Goal: Task Accomplishment & Management: Use online tool/utility

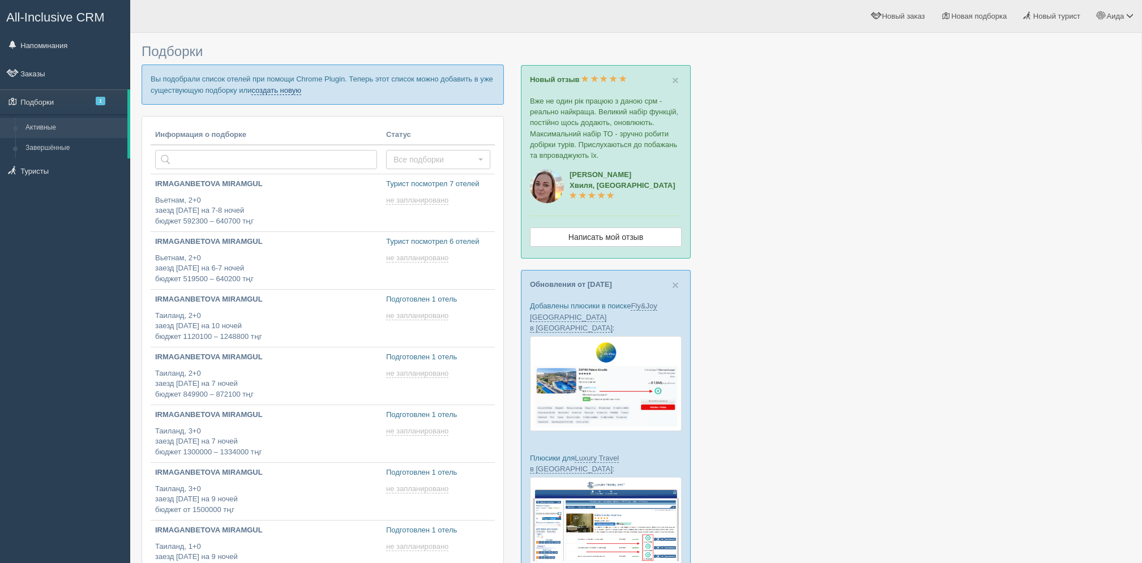
click at [294, 89] on link "создать новую" at bounding box center [276, 90] width 50 height 9
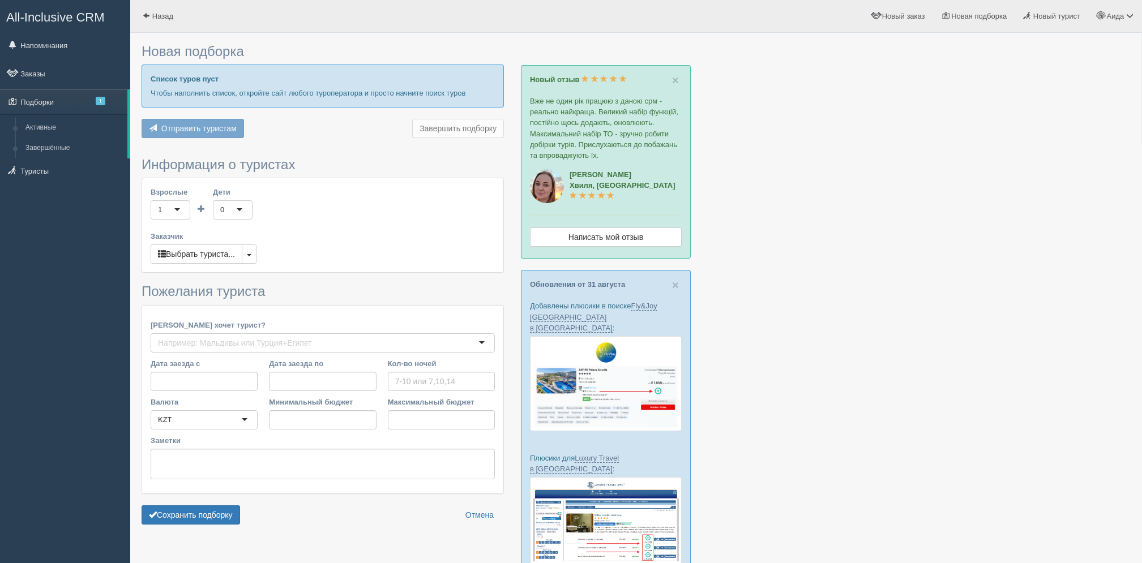
type input "9"
type input "915300"
type input "915400"
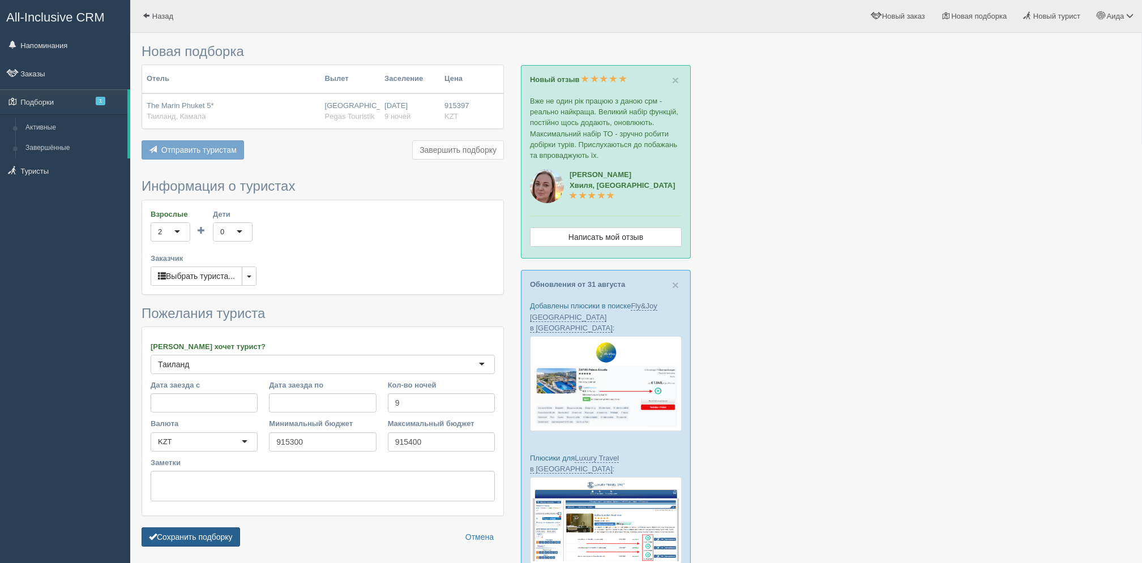
drag, startPoint x: 220, startPoint y: 526, endPoint x: 222, endPoint y: 539, distance: 13.2
click at [222, 539] on form "Информация о туристах Взрослые 2 2 1 2 3 4 5 6 7 8 9 10 11 12 13 14 15 16 17 18…" at bounding box center [322, 365] width 362 height 373
click at [222, 539] on button "Сохранить подборку" at bounding box center [190, 537] width 98 height 19
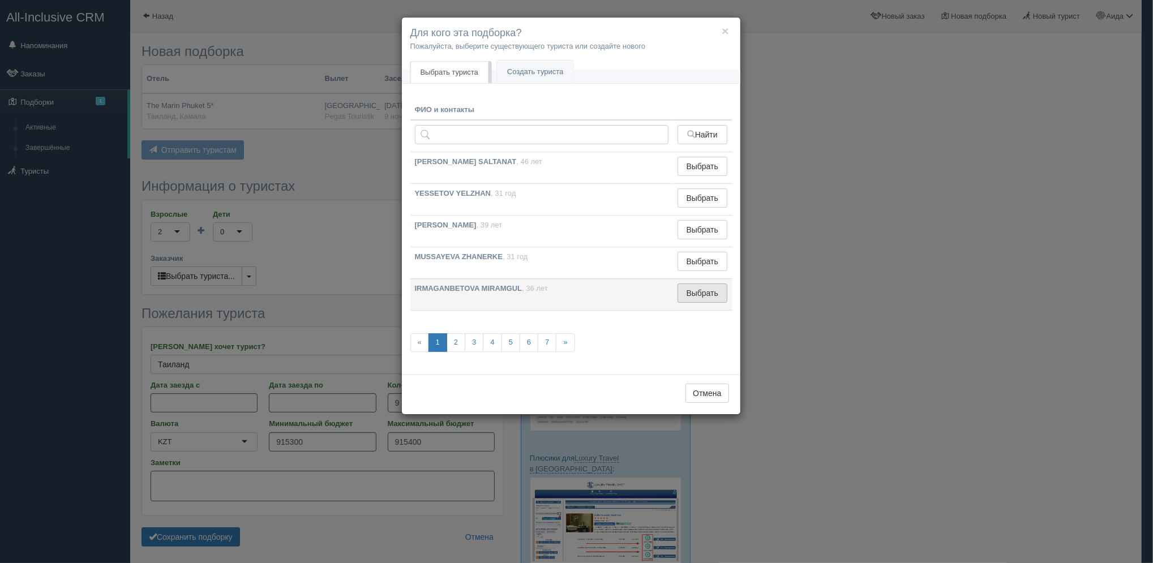
click at [705, 294] on button "Выбрать" at bounding box center [701, 293] width 49 height 19
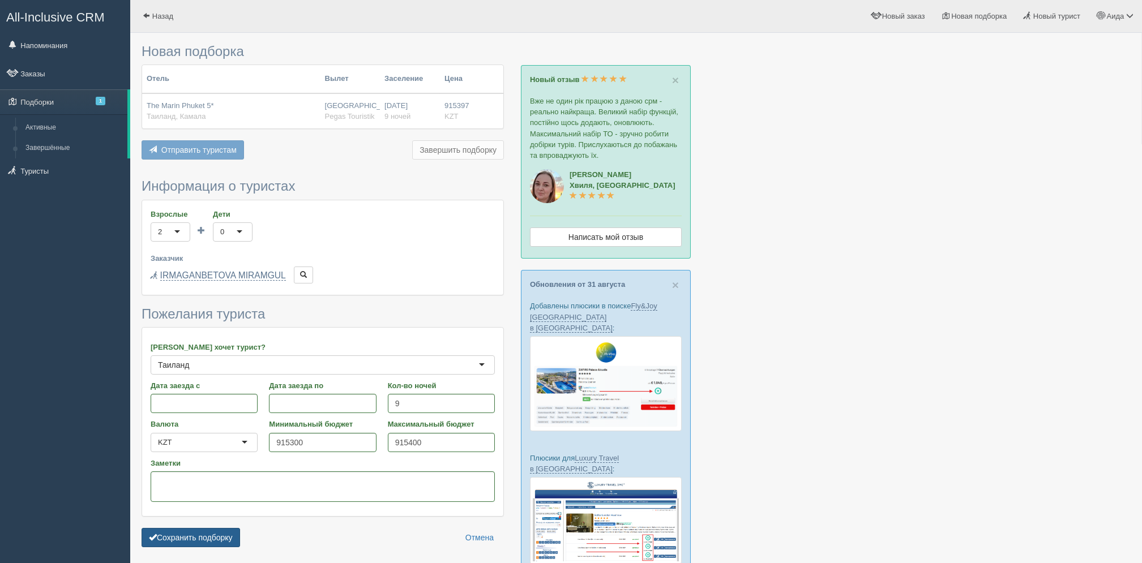
click at [204, 542] on button "Сохранить подборку" at bounding box center [190, 537] width 98 height 19
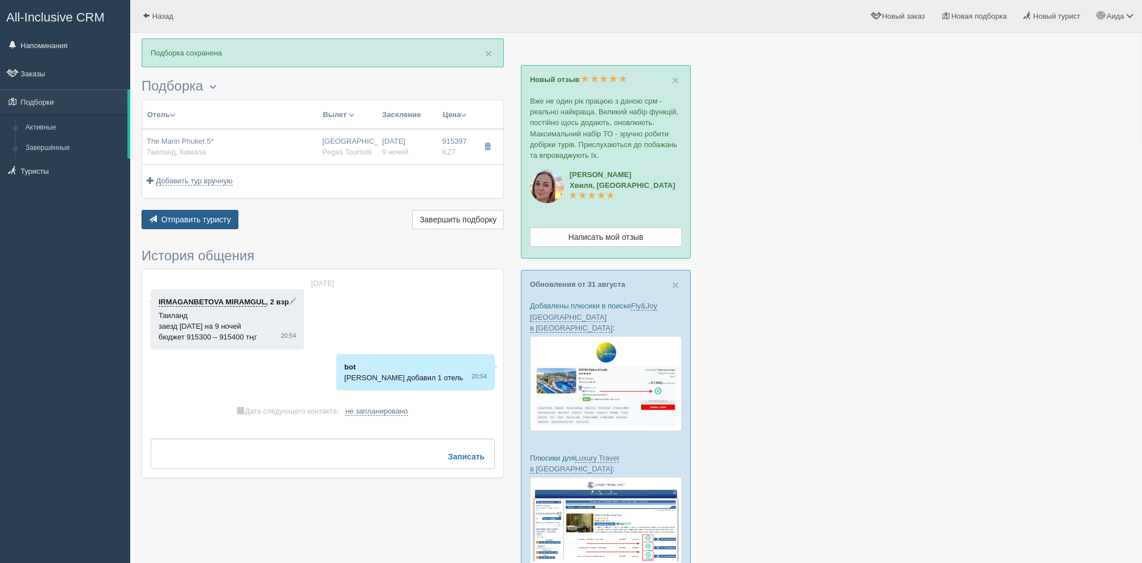
drag, startPoint x: 0, startPoint y: 0, endPoint x: 202, endPoint y: 222, distance: 300.1
click at [202, 222] on span "Отправить туристу" at bounding box center [196, 219] width 70 height 9
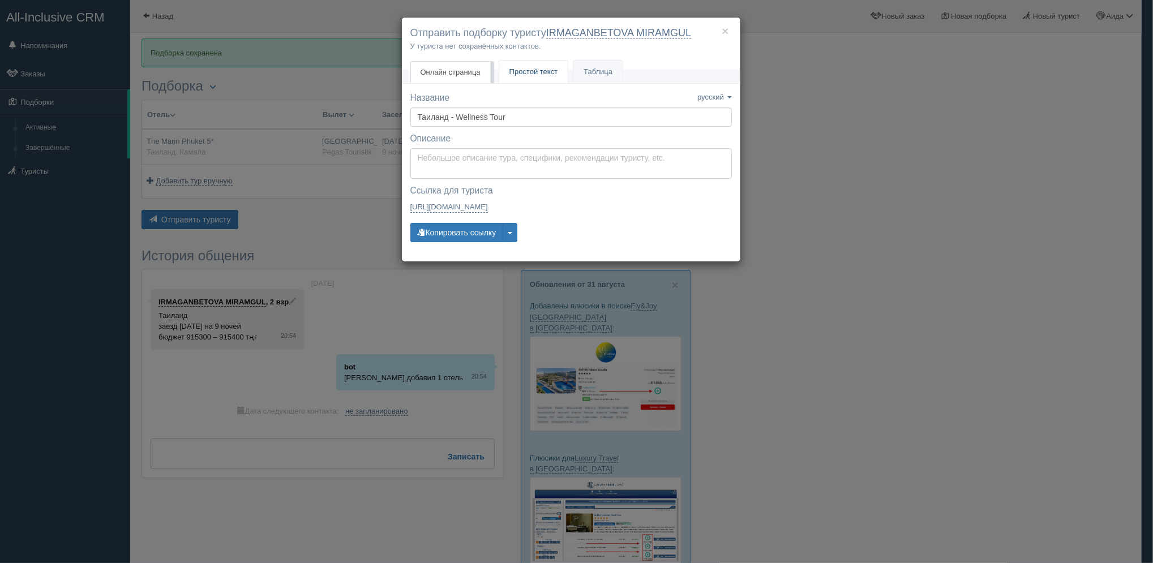
click at [547, 70] on span "Простой текст" at bounding box center [533, 71] width 49 height 8
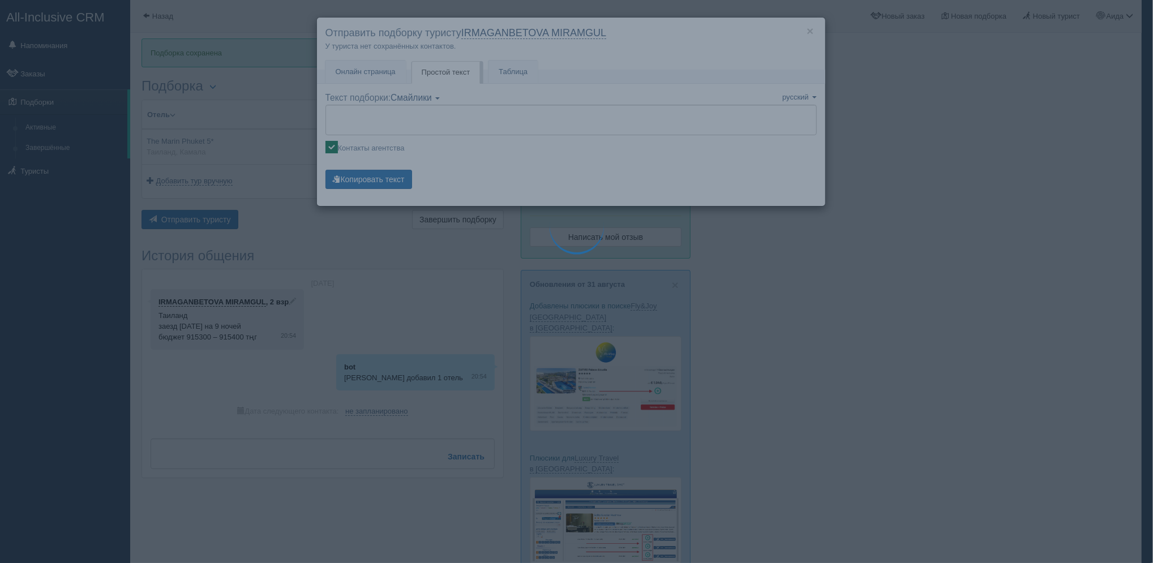
type textarea "🌞 Добрый день! Предлагаем Вам рассмотреть следующие варианты: 🌎 Таиланд, Камала…"
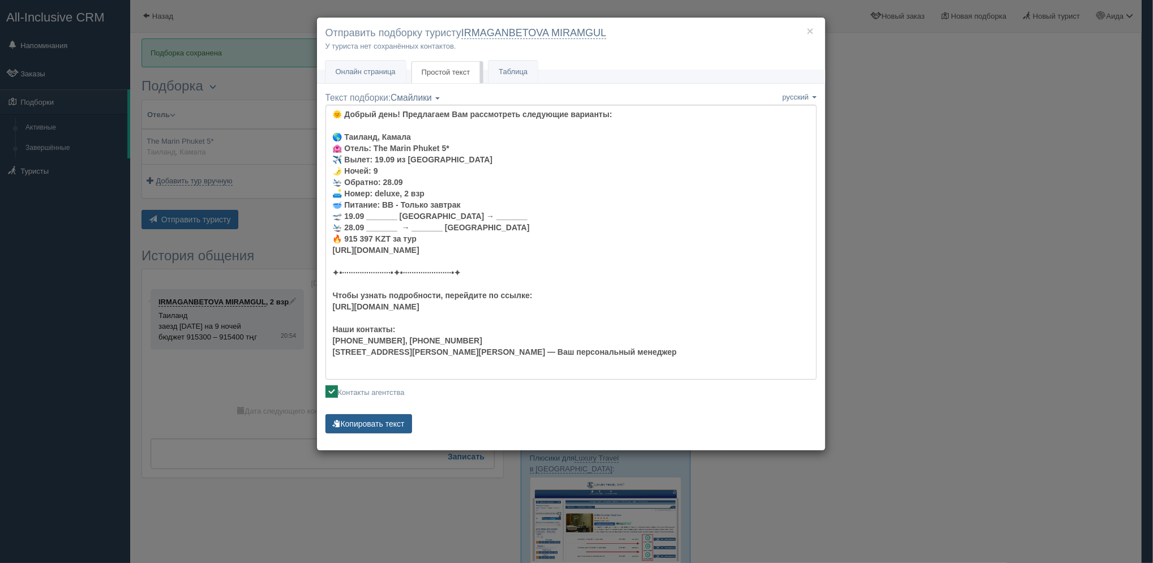
click at [408, 424] on button "Копировать текст" at bounding box center [368, 423] width 87 height 19
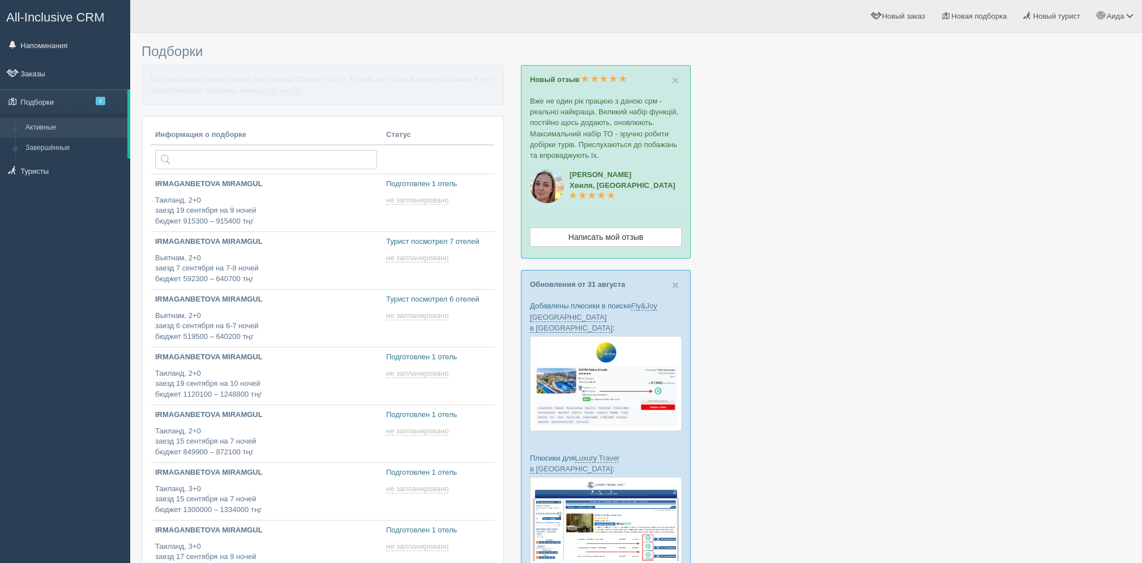
type input "2025-09-03 21:10"
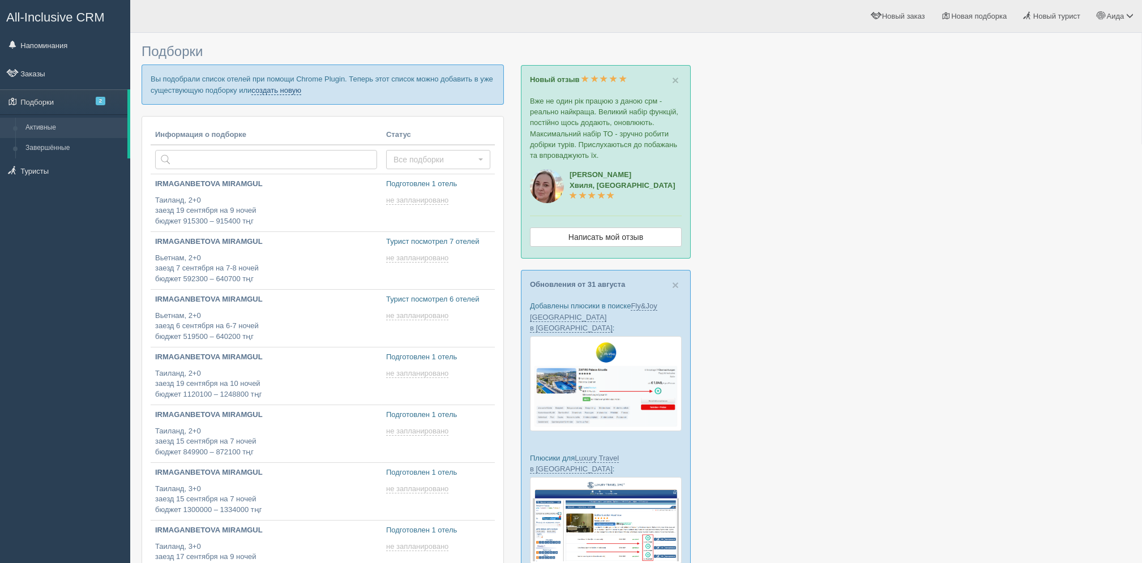
click at [294, 93] on link "создать новую" at bounding box center [276, 90] width 50 height 9
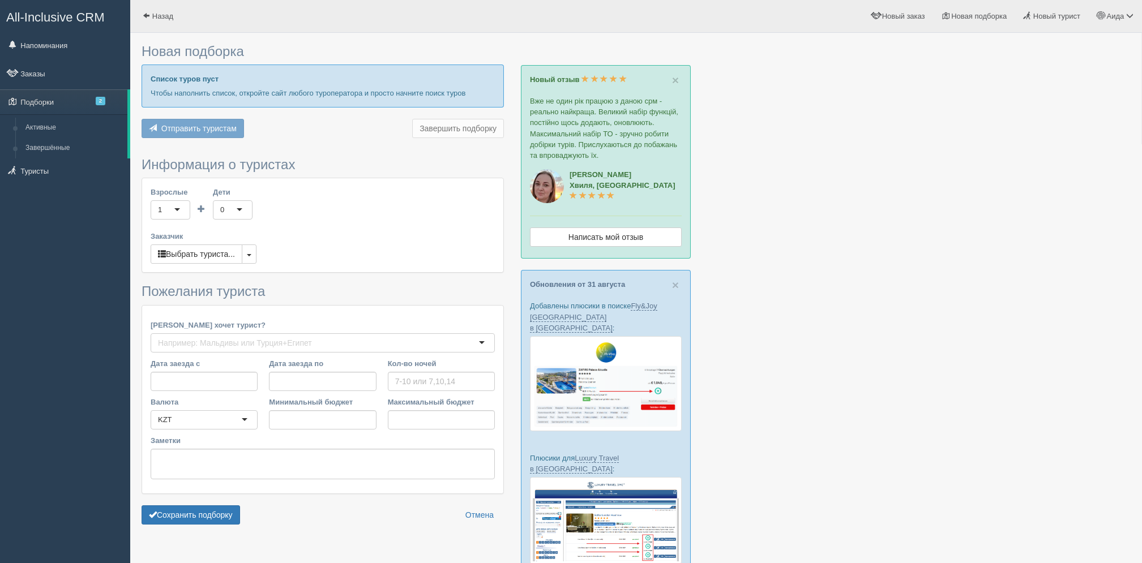
type input "7-10"
type input "872000"
type input "1120200"
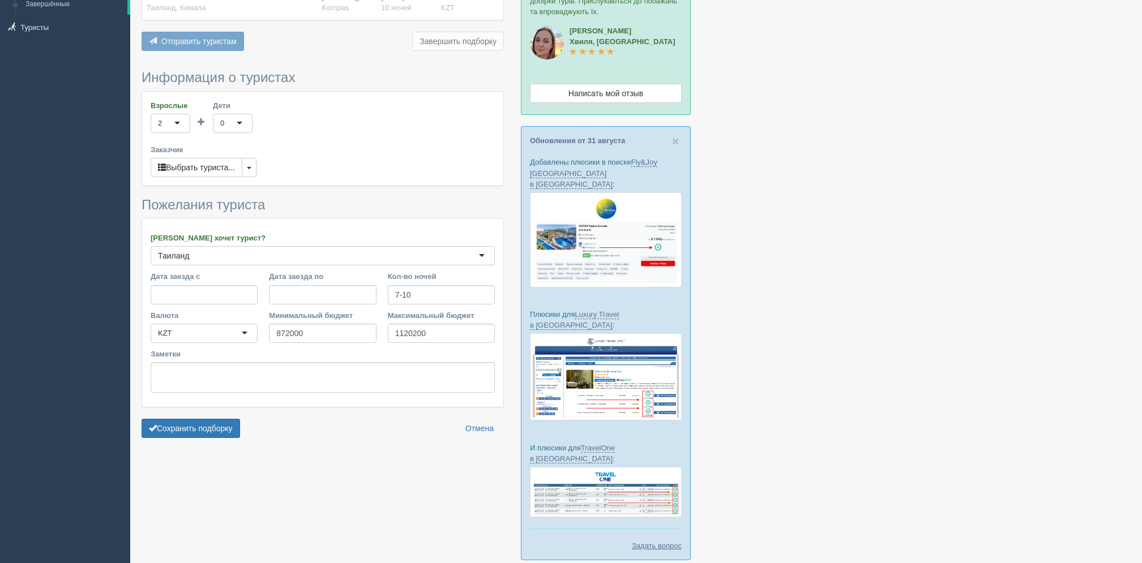
scroll to position [162, 0]
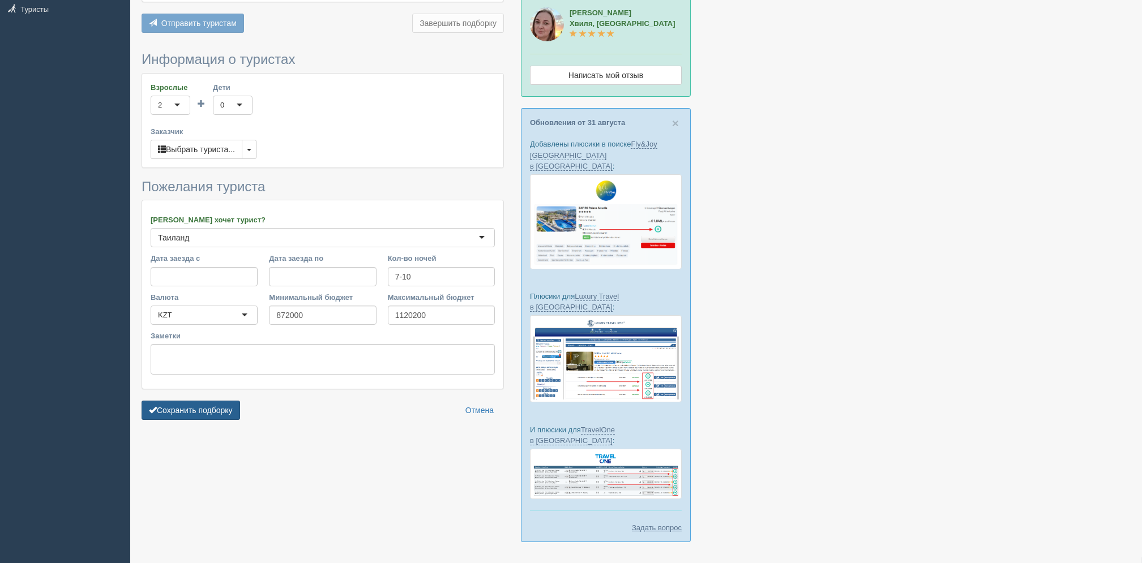
click at [213, 414] on button "Сохранить подборку" at bounding box center [190, 410] width 98 height 19
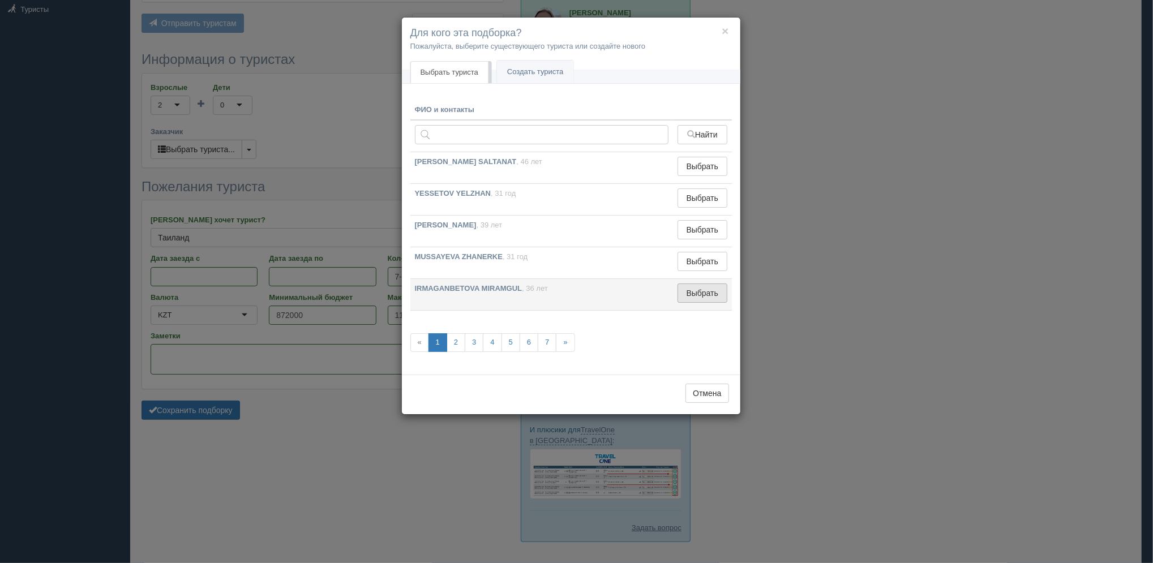
click at [697, 289] on button "Выбрать" at bounding box center [701, 293] width 49 height 19
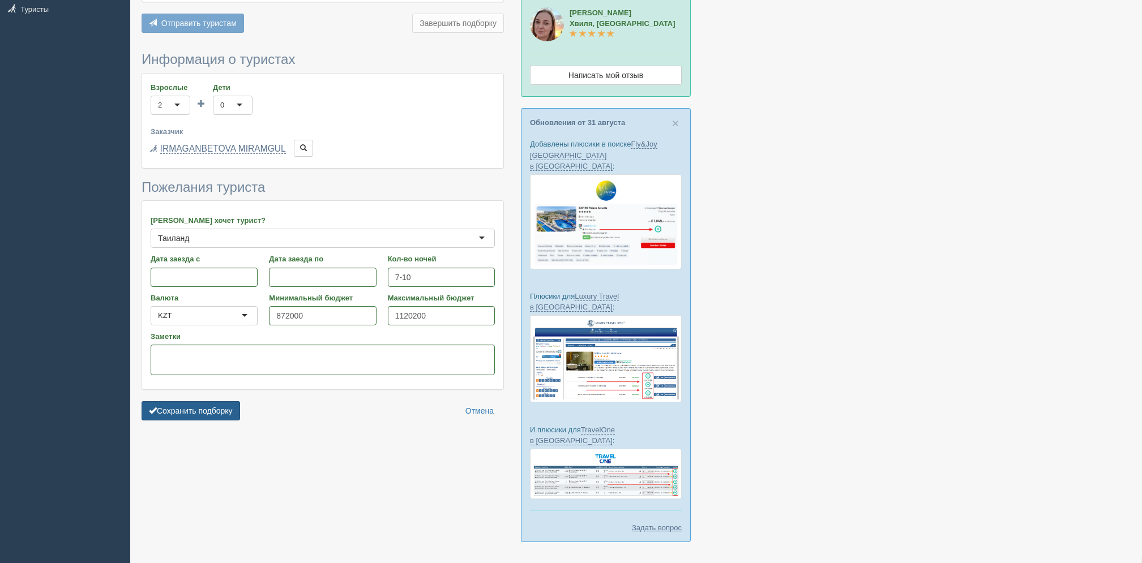
click at [225, 413] on button "Сохранить подборку" at bounding box center [190, 410] width 98 height 19
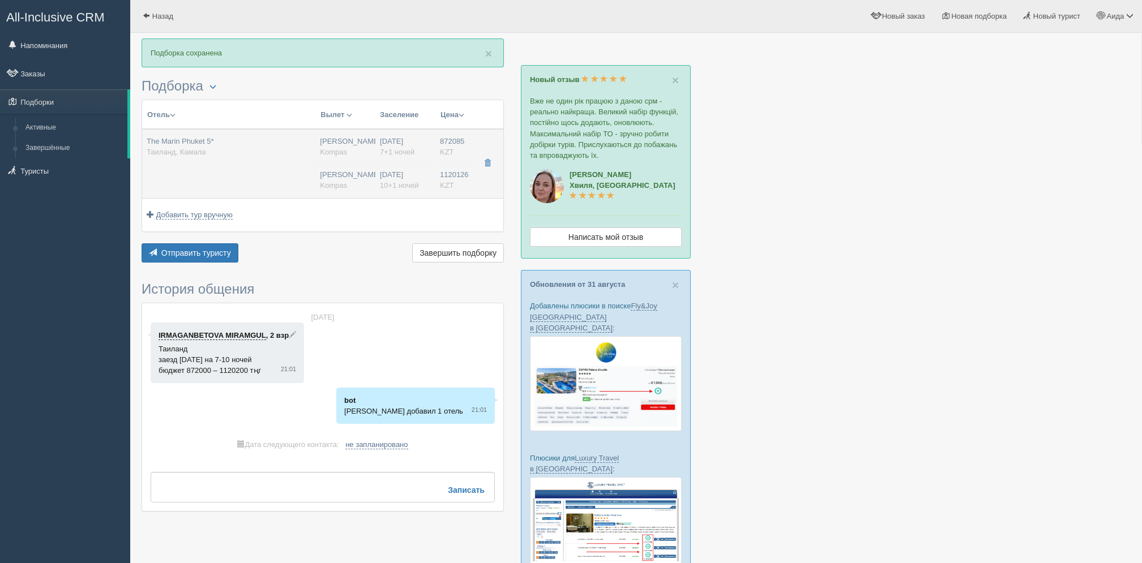
click at [322, 183] on span "Kompas" at bounding box center [333, 185] width 27 height 8
type input "The Marin Phuket 5*"
type input "https://www.booking.com/hotel/th/the-marin-kamala-phuket.ru.html?activeTab=phot…"
type input "Таиланд"
type input "Камала"
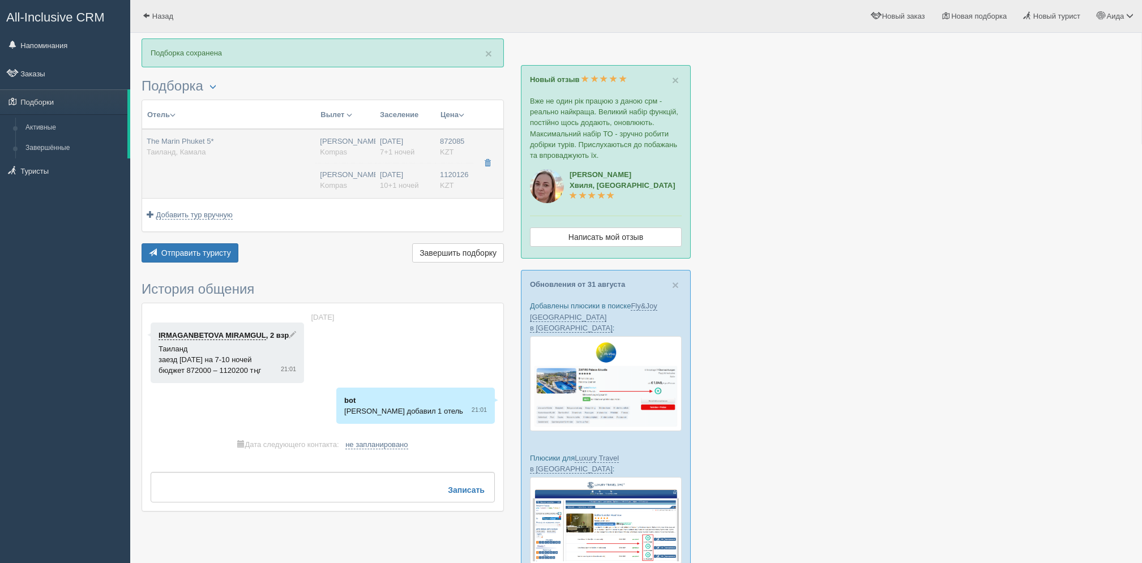
type input "872085.00"
type input "[PERSON_NAME]"
type input "Пхукет HKT"
type input "22:45"
type input "08:50"
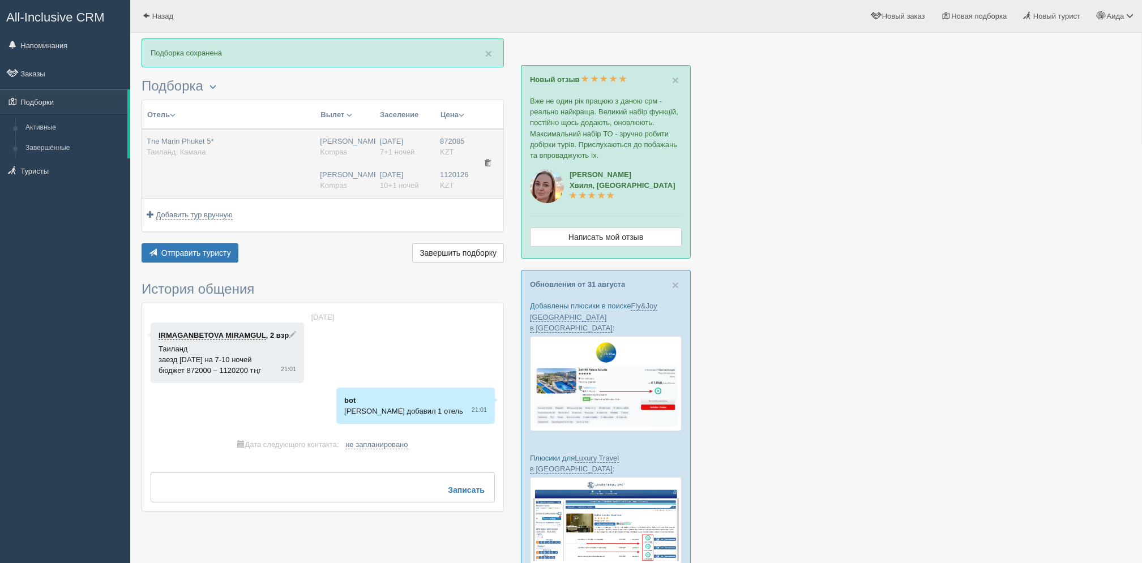
type input "Air Astana"
type input "11:30"
type input "18:20"
type input "7+1"
type input "deluxe"
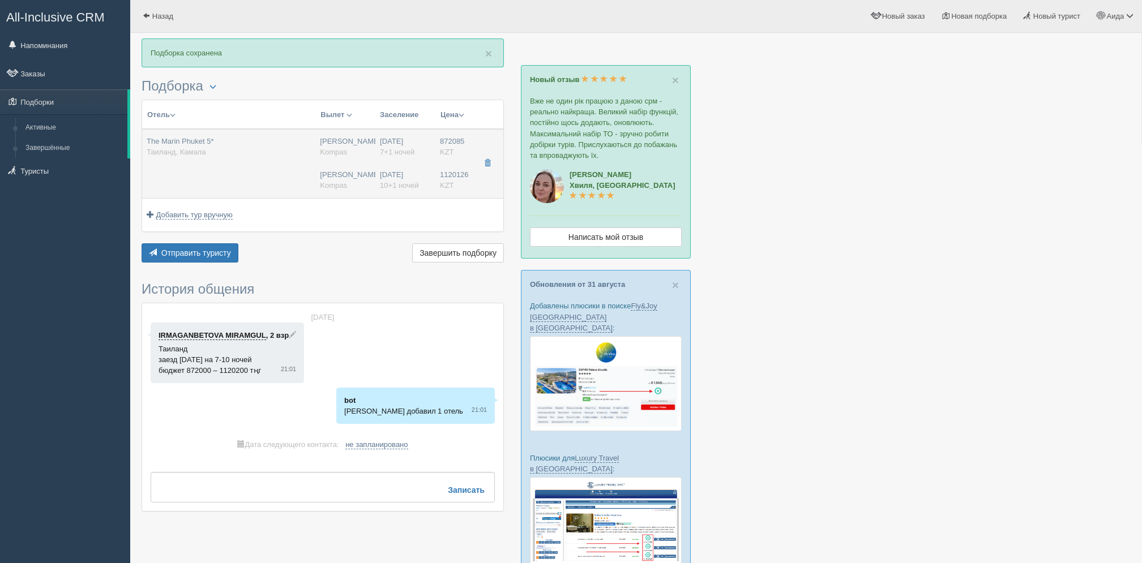
type input "BB - Только завтрак"
type input "Kompas"
type input "[URL][DOMAIN_NAME]"
type input "1120126.00"
type input "[PERSON_NAME]"
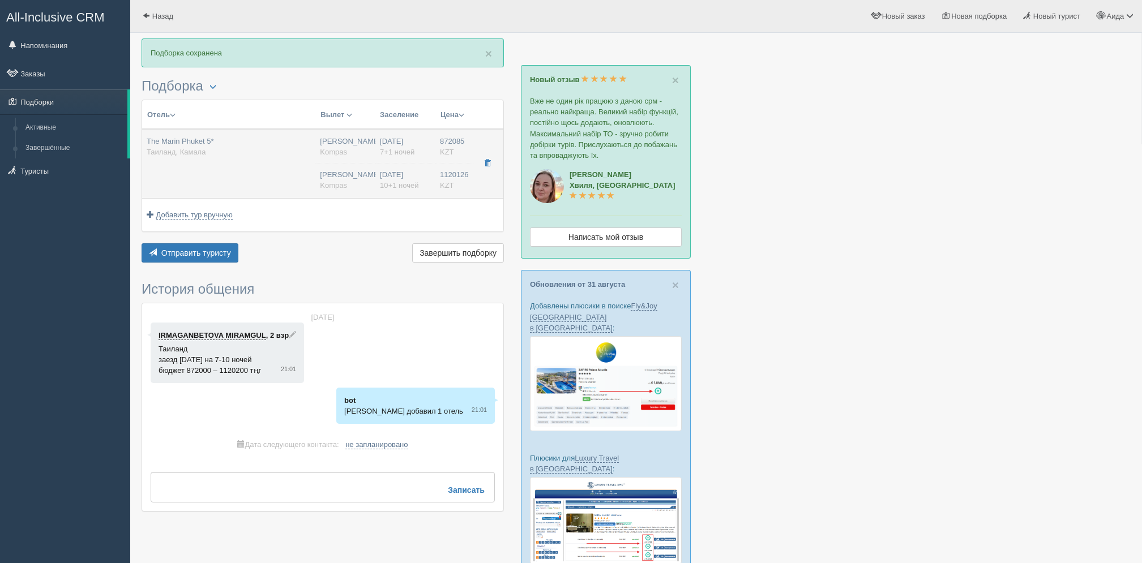
type input "Пхукет HKT"
type input "22:45"
type input "08:50"
type input "Air Astana"
type input "11:30"
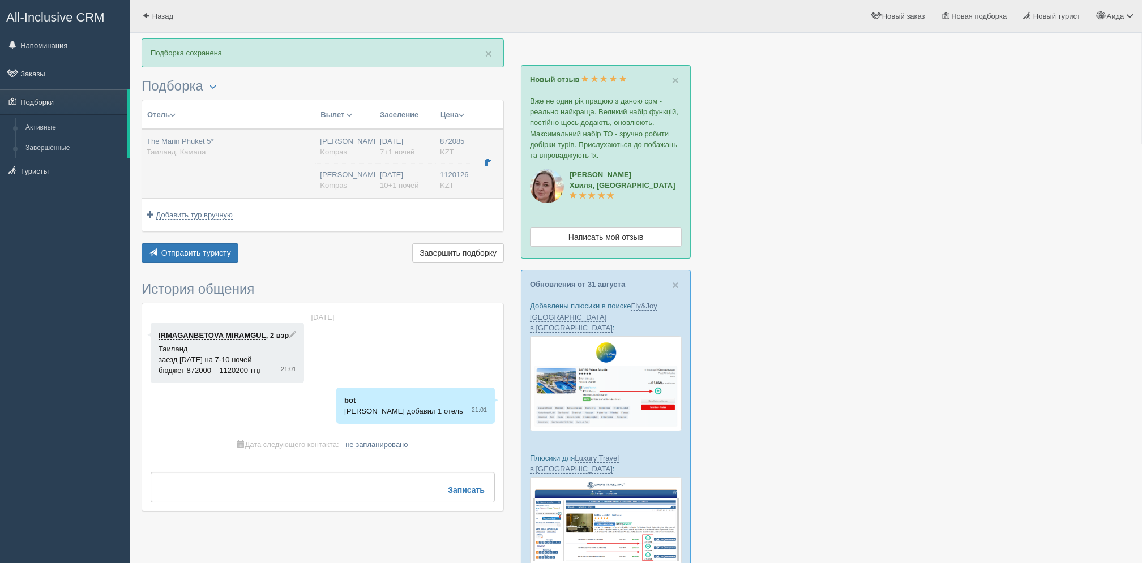
type input "18:20"
type input "10+1"
type input "deluxe"
type input "BB - Только завтрак"
type input "Kompas"
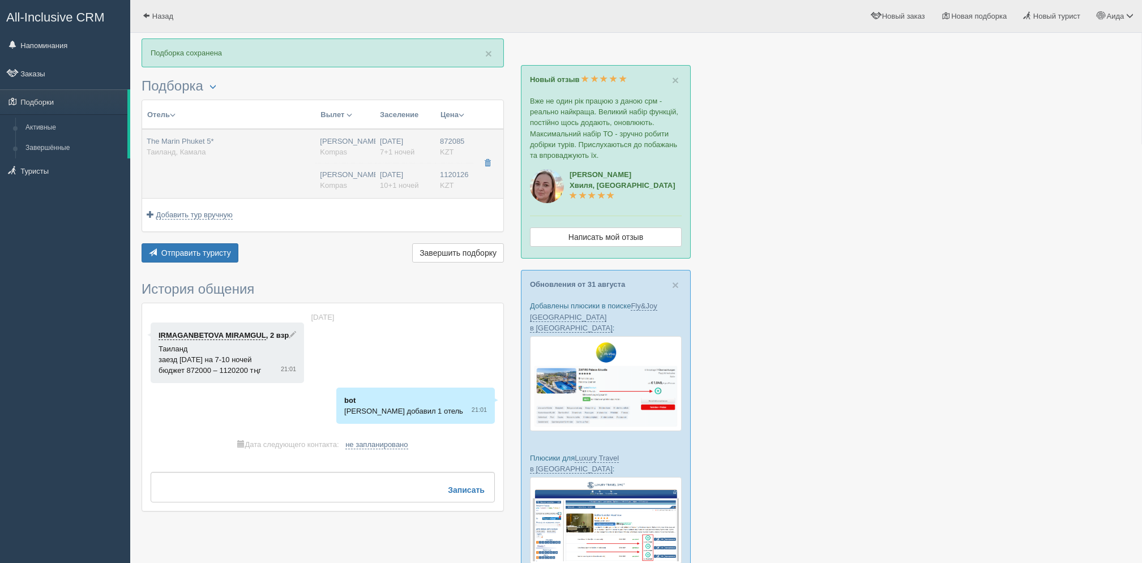
type input "[URL][DOMAIN_NAME]"
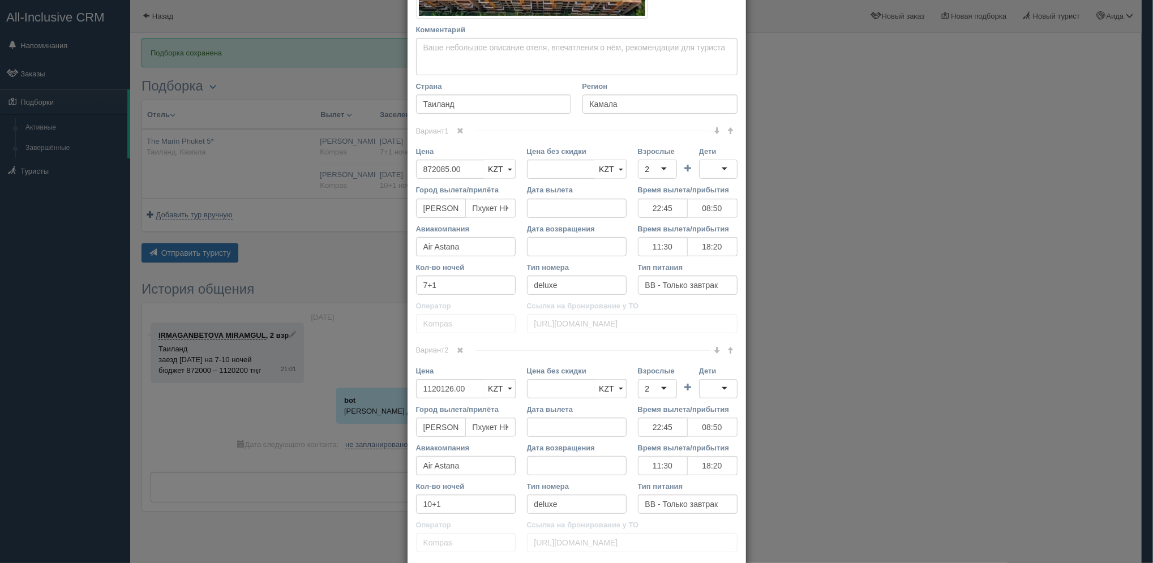
scroll to position [313, 0]
click at [456, 171] on input "872085.00" at bounding box center [450, 167] width 68 height 19
type input "872085.0"
type input "872085.00"
type input "863000"
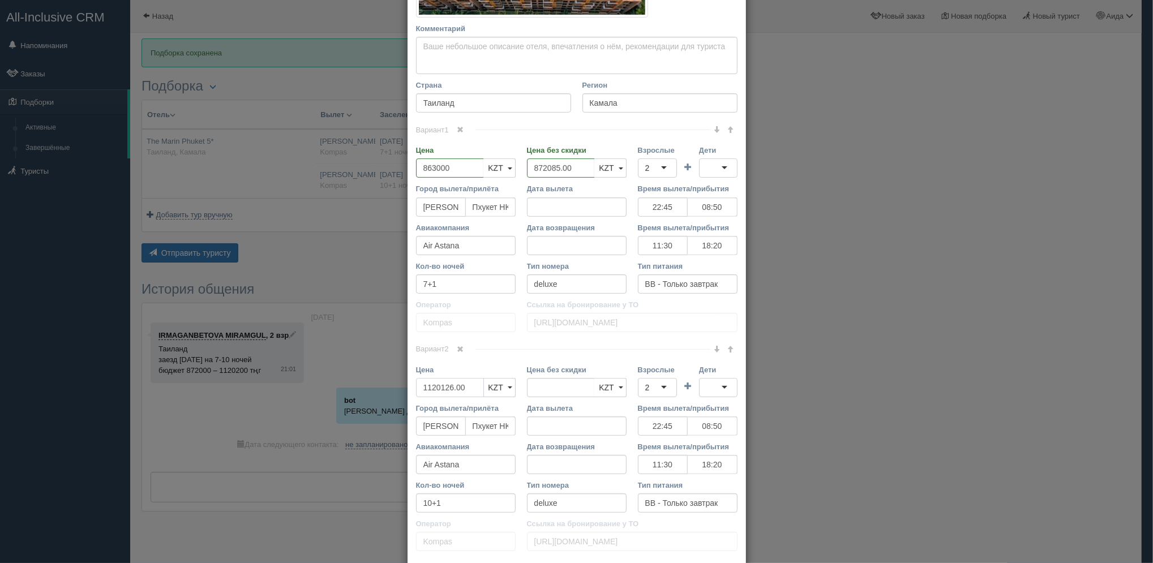
click at [454, 389] on input "1120126.00" at bounding box center [450, 387] width 68 height 19
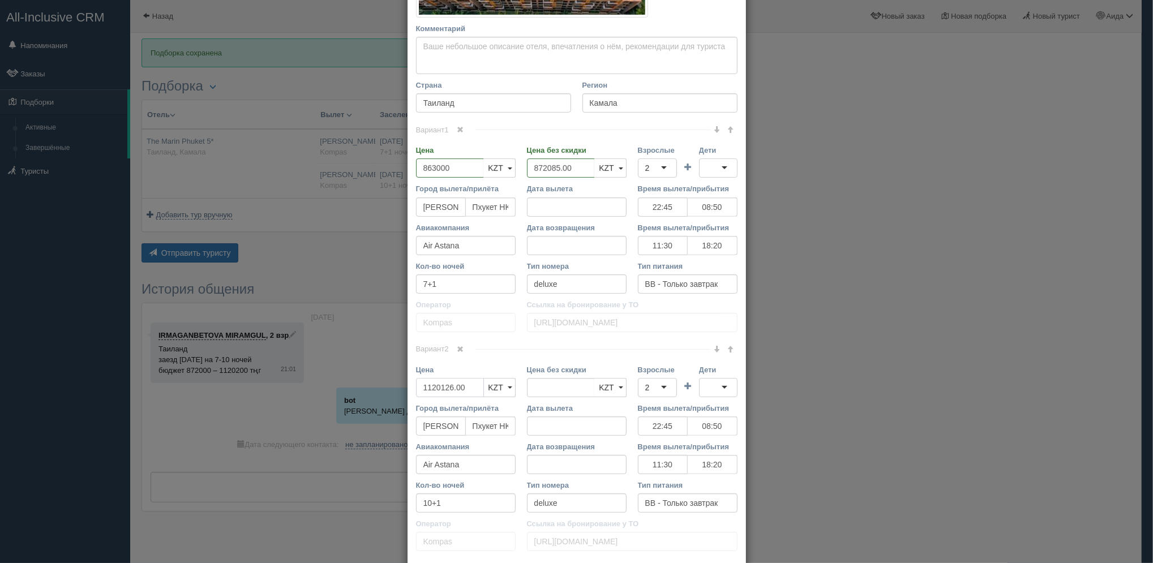
click at [455, 389] on input "1120126.00" at bounding box center [450, 387] width 68 height 19
type input "1120126.00"
type input "1108900"
drag, startPoint x: 1139, startPoint y: 315, endPoint x: 1142, endPoint y: 397, distance: 81.6
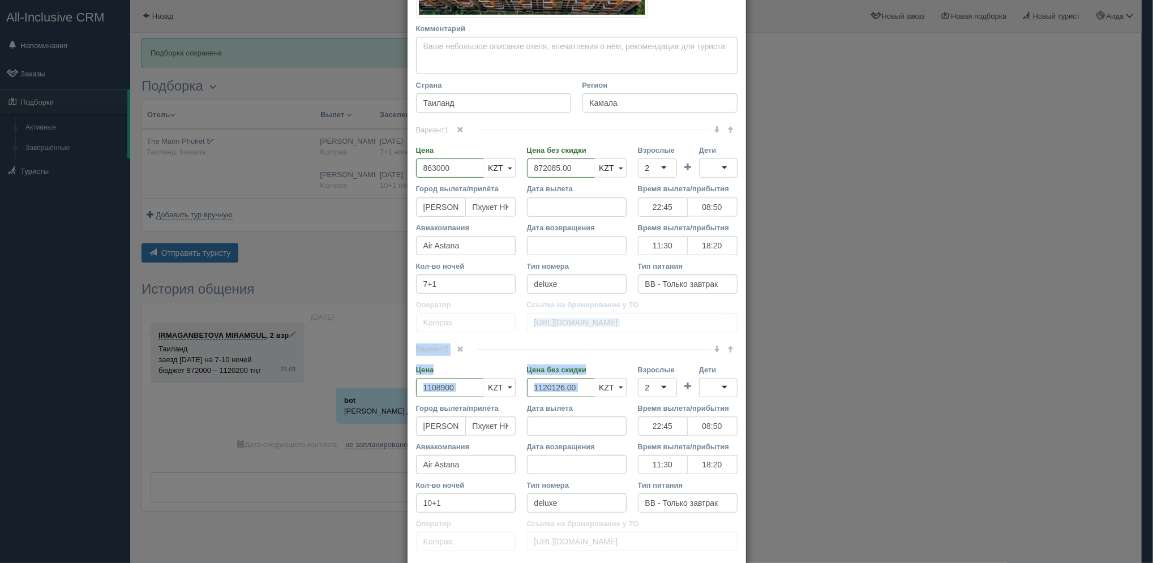
click at [1141, 397] on div "× Редактировать тур Название отеля The Marin Phuket 5* Ссылка на отель для тури…" at bounding box center [576, 281] width 1153 height 563
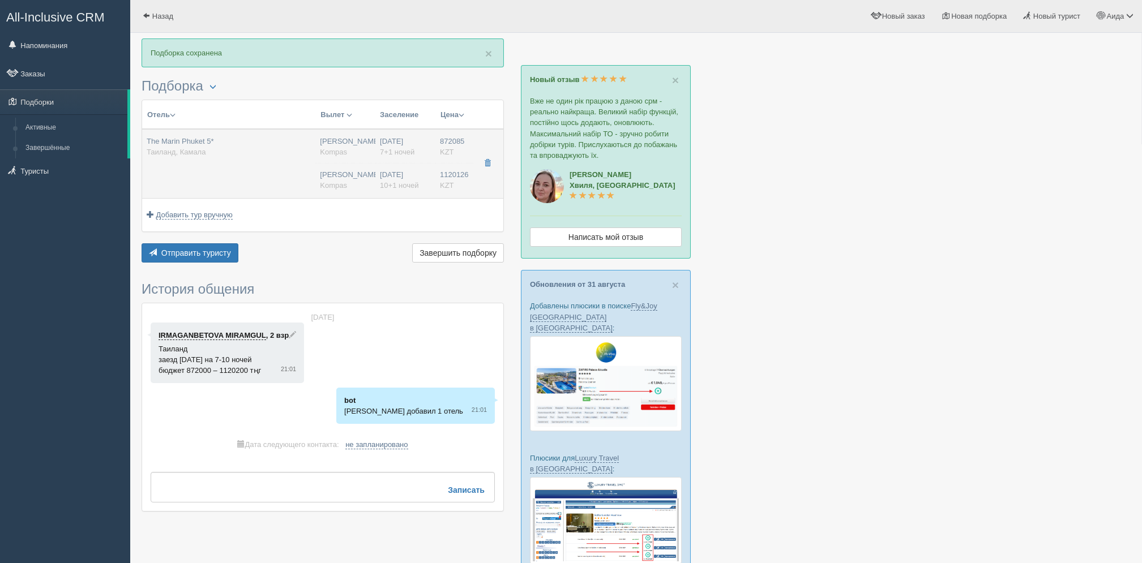
click at [436, 161] on td "872085 KZT 0 1120126 KZT 0" at bounding box center [454, 163] width 38 height 69
type input "872085.00"
type input "22:45"
type input "08:50"
type input "11:30"
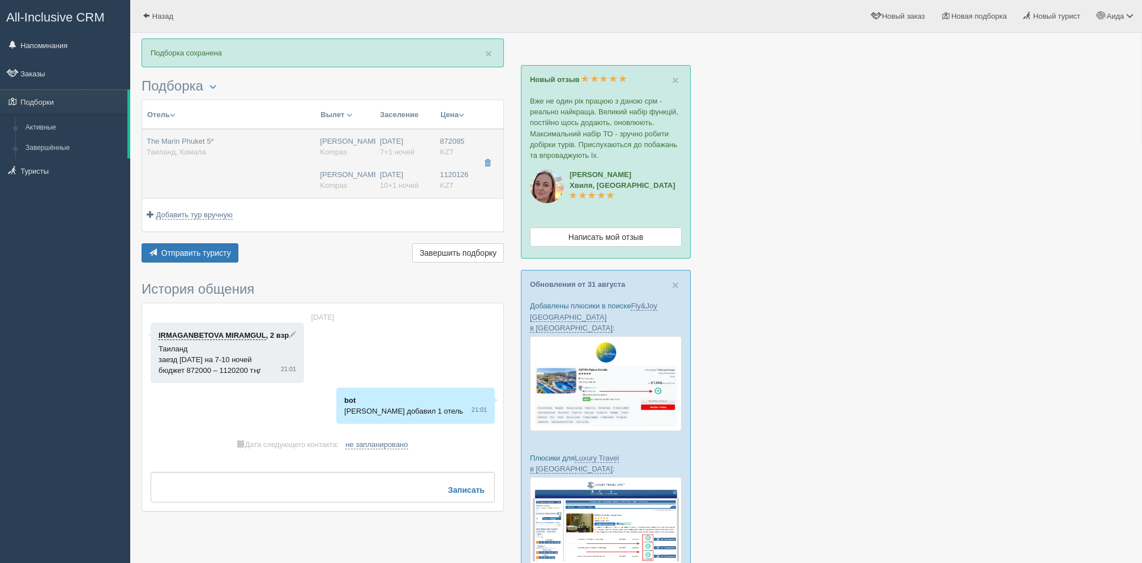
type input "18:20"
type input "1120126.00"
type input "22:45"
type input "08:50"
type input "11:30"
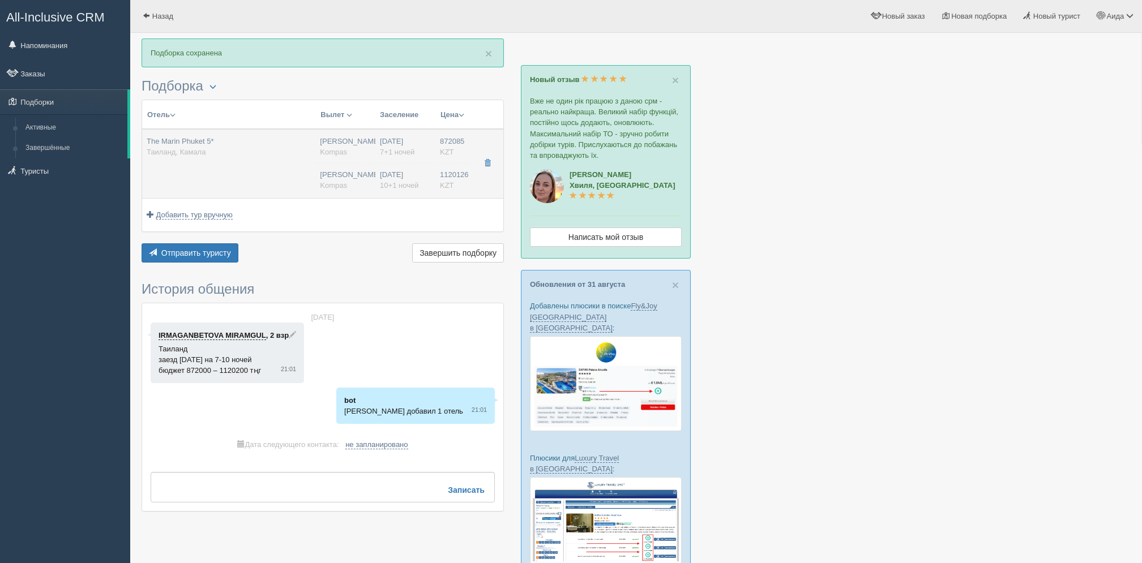
type input "18:20"
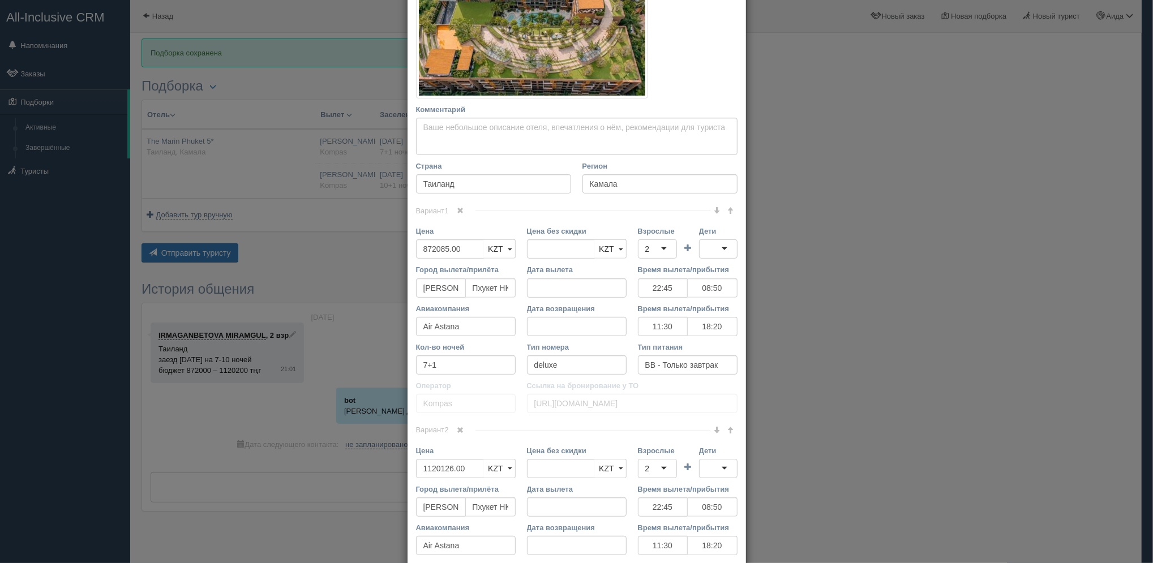
scroll to position [259, 0]
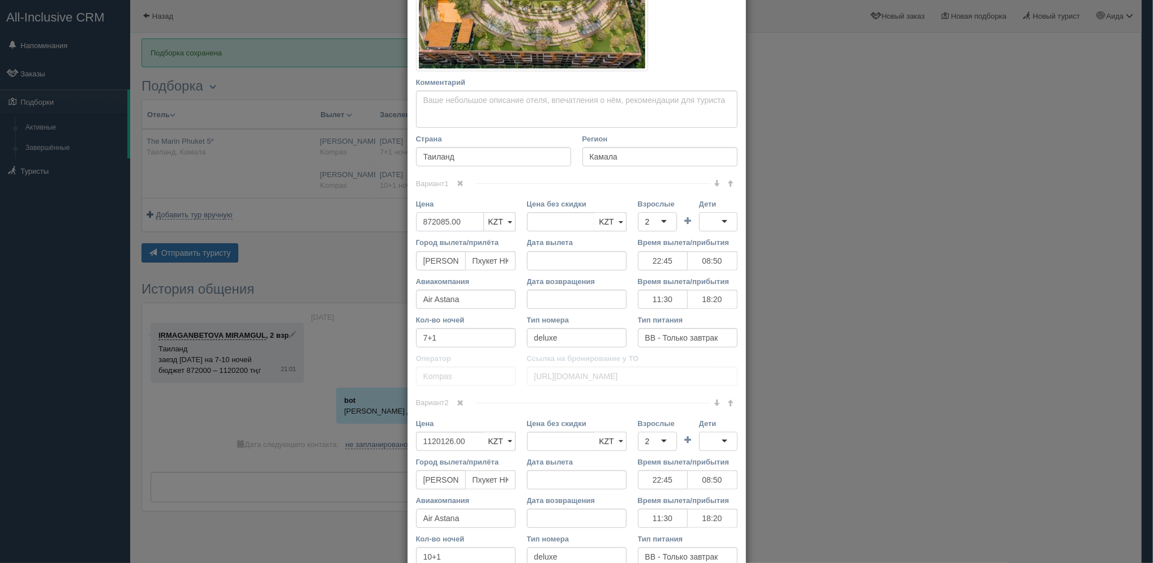
drag, startPoint x: 458, startPoint y: 218, endPoint x: 387, endPoint y: 230, distance: 72.2
click at [387, 230] on div "× Редактировать тур Название отеля The Marin Phuket 5* Ссылка на отель для тури…" at bounding box center [576, 281] width 1153 height 563
type input "872085.00"
type input "863000"
click at [460, 442] on input "1120126.00" at bounding box center [450, 441] width 68 height 19
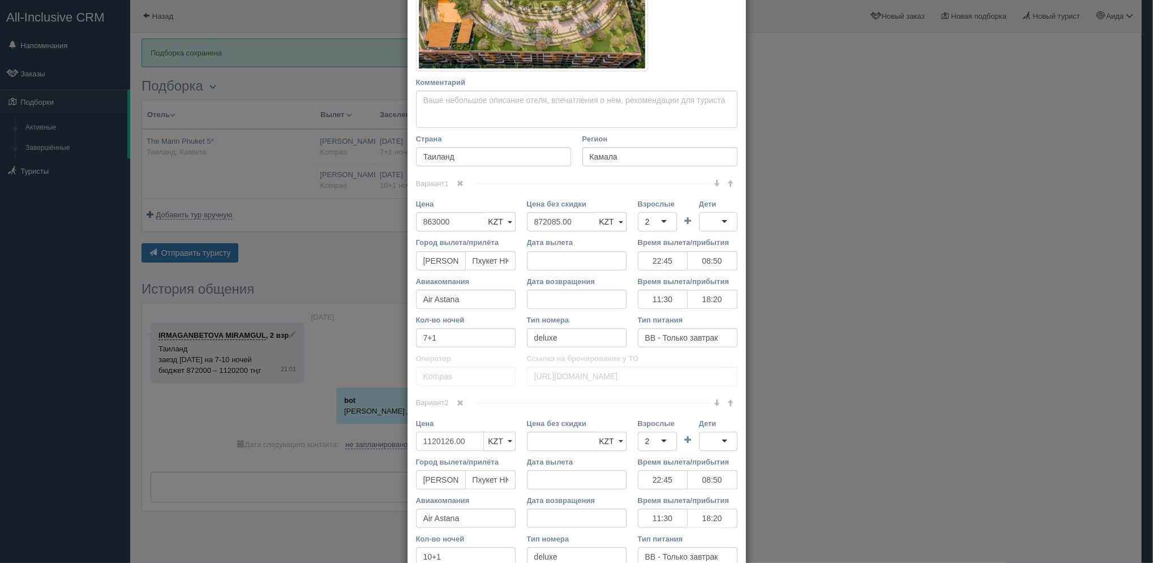
click at [460, 442] on input "1120126.00" at bounding box center [450, 441] width 68 height 19
type input "1120126.00"
type input "1108900"
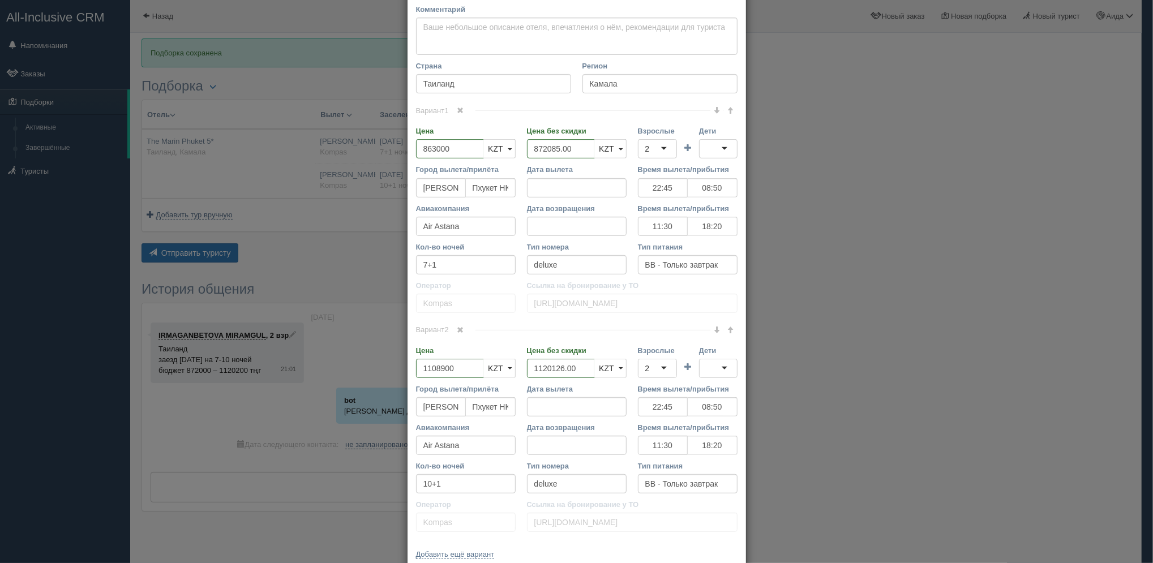
scroll to position [359, 0]
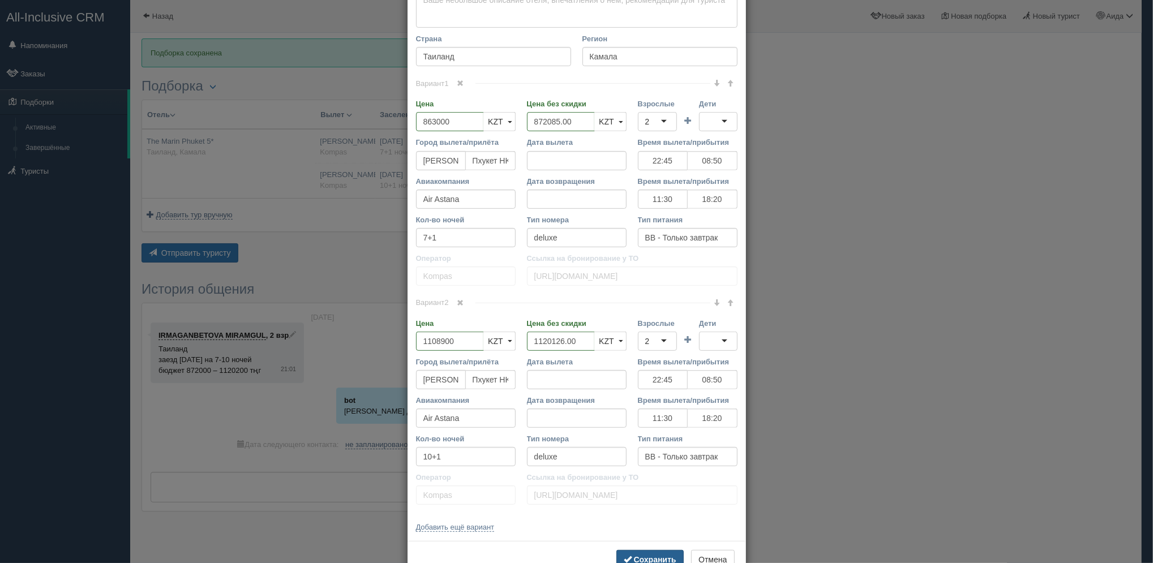
click at [652, 558] on b "Сохранить" at bounding box center [655, 559] width 42 height 9
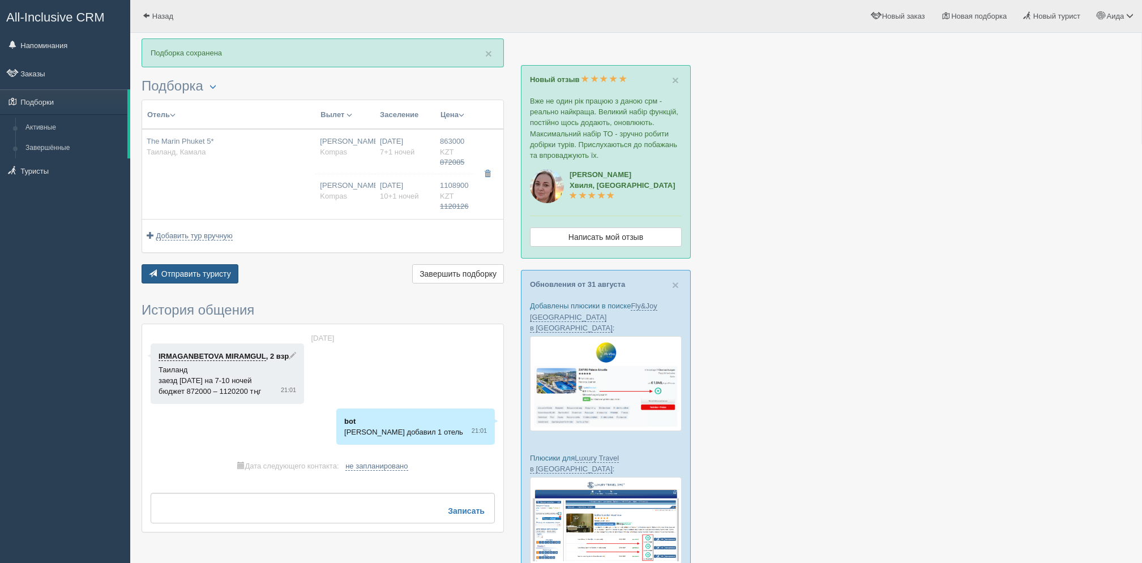
click at [224, 277] on span "Отправить туристу" at bounding box center [196, 273] width 70 height 9
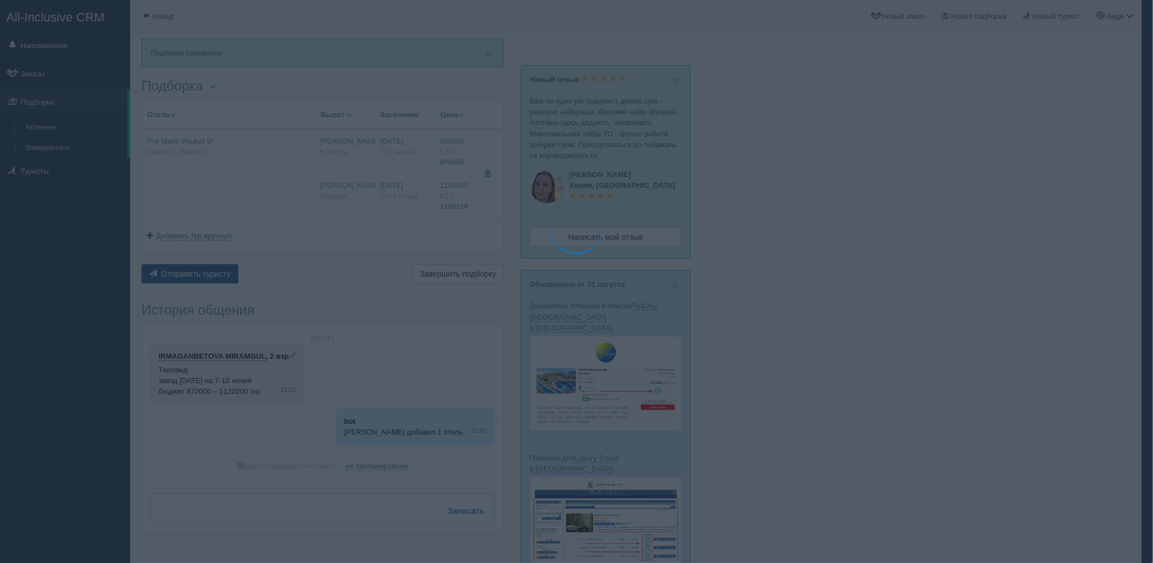
type textarea "🌞 Добрый день! Предлагаем Вам рассмотреть следующие варианты: 🌎 Таиланд, Камала…"
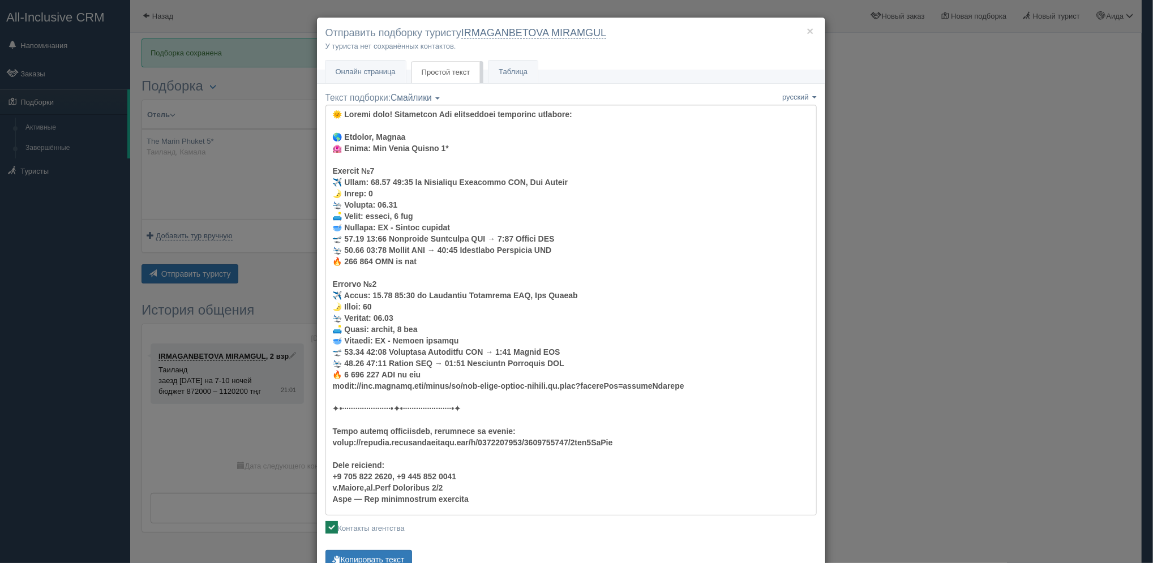
scroll to position [41, 0]
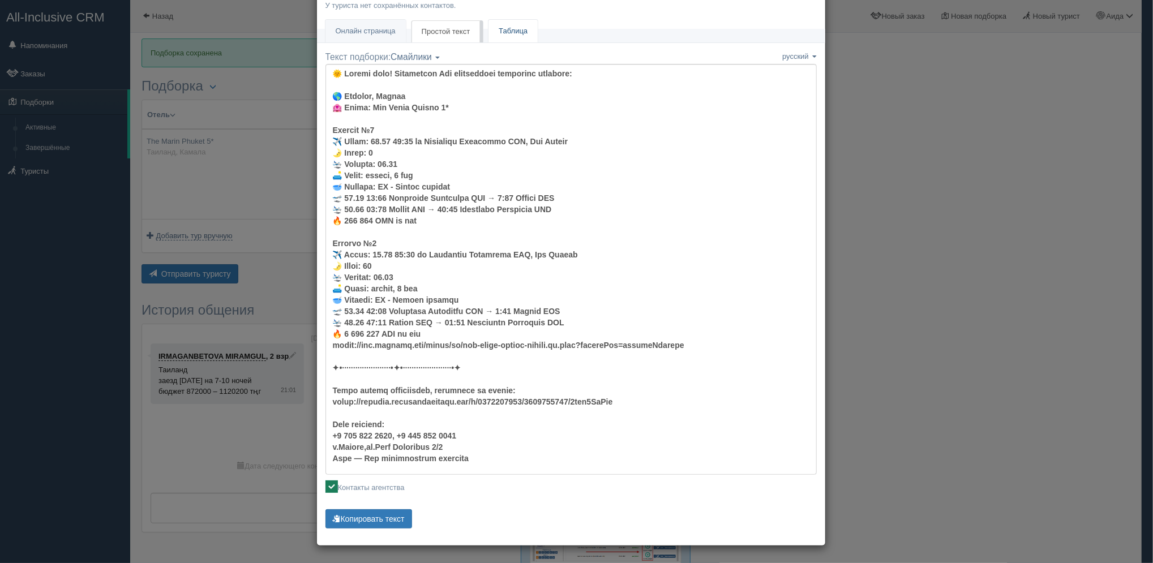
click at [507, 28] on link "Таблица" at bounding box center [512, 31] width 49 height 23
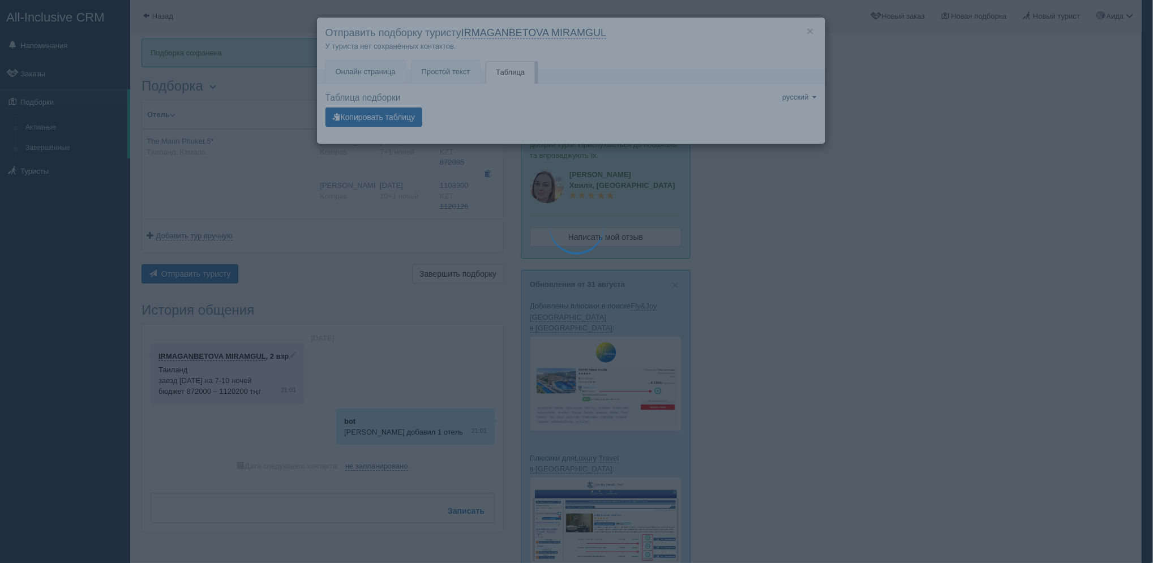
scroll to position [0, 0]
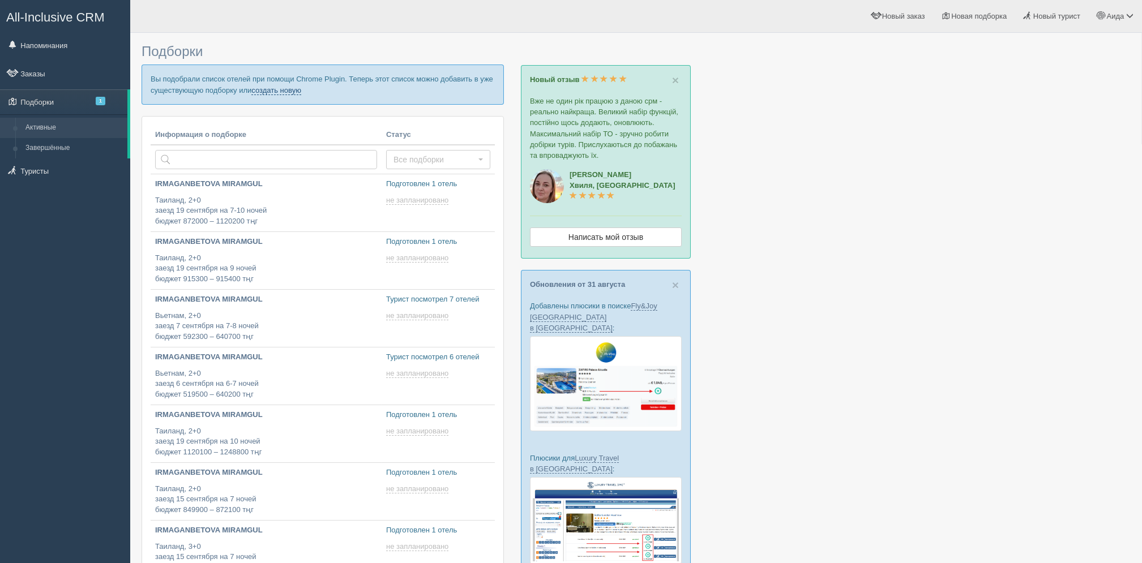
click at [279, 92] on link "создать новую" at bounding box center [276, 90] width 50 height 9
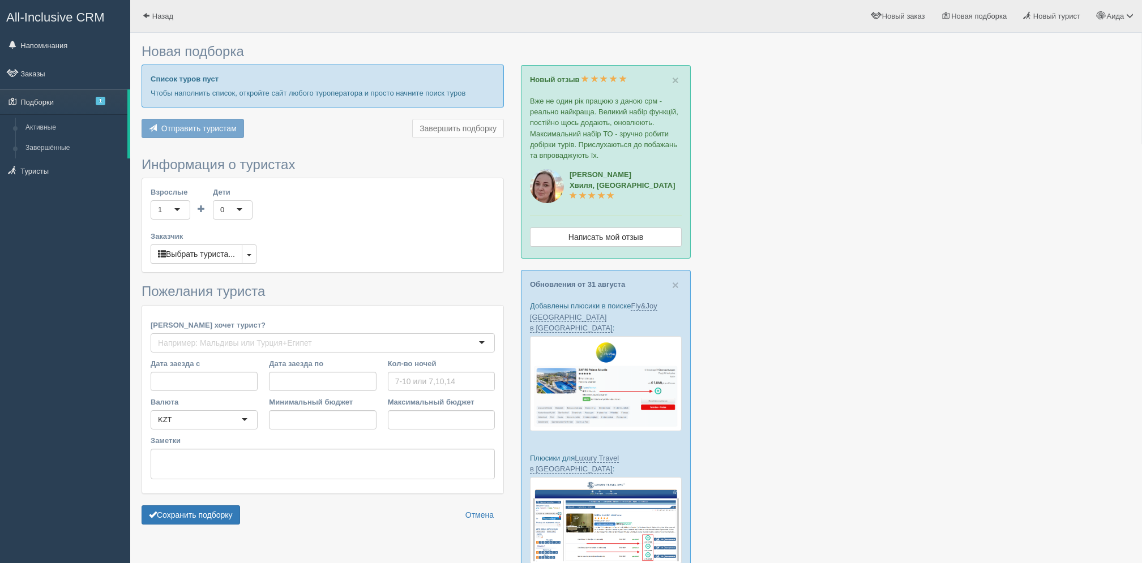
type input "7"
type input "872000"
type input "872100"
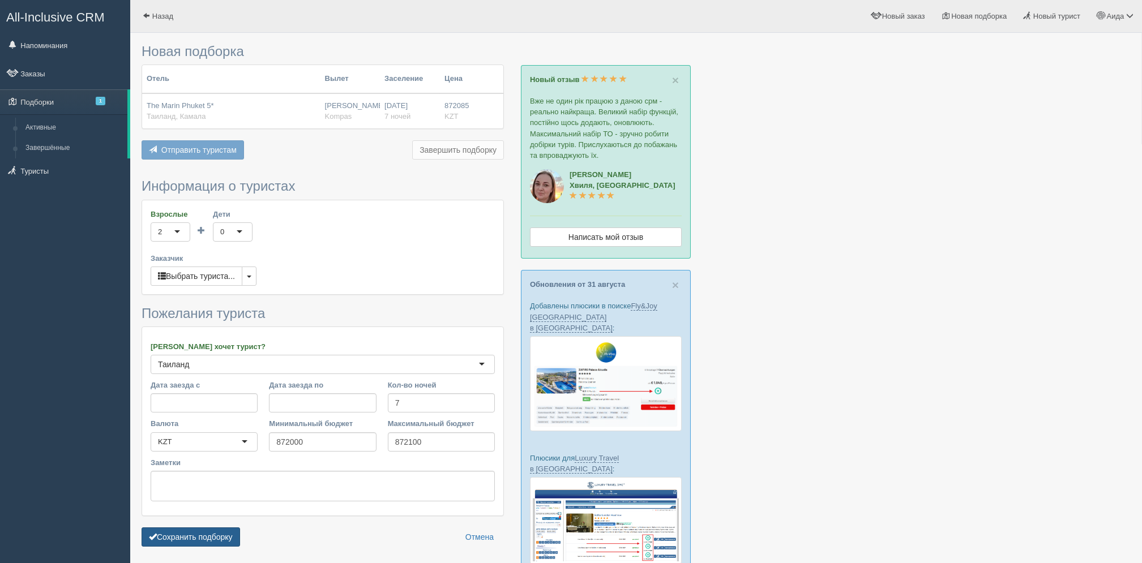
click at [225, 533] on button "Сохранить подборку" at bounding box center [190, 537] width 98 height 19
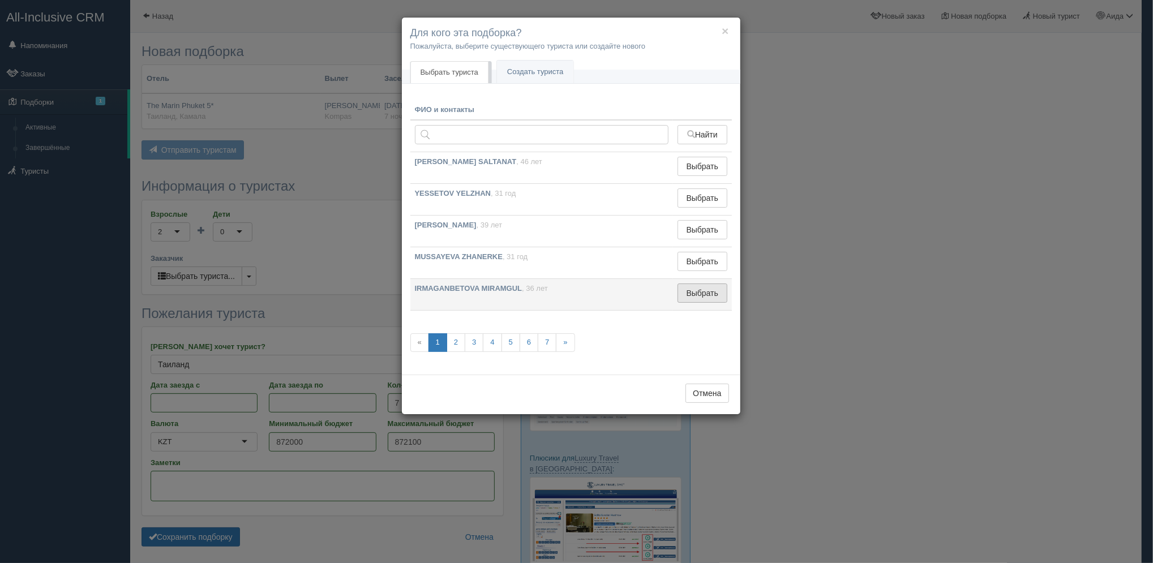
click at [689, 289] on button "Выбрать" at bounding box center [701, 293] width 49 height 19
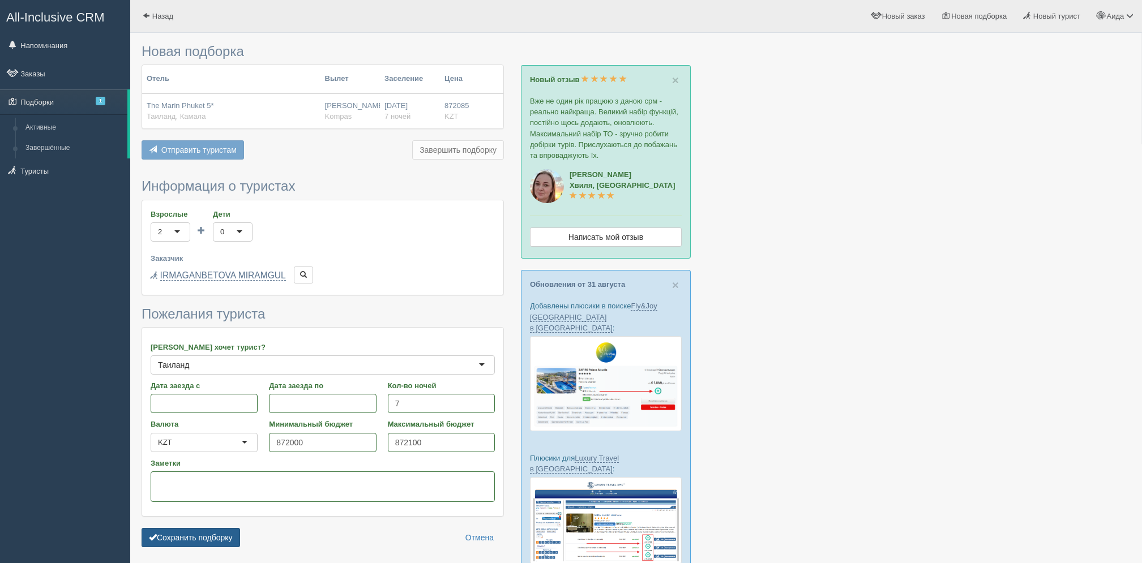
click at [211, 541] on button "Сохранить подборку" at bounding box center [190, 537] width 98 height 19
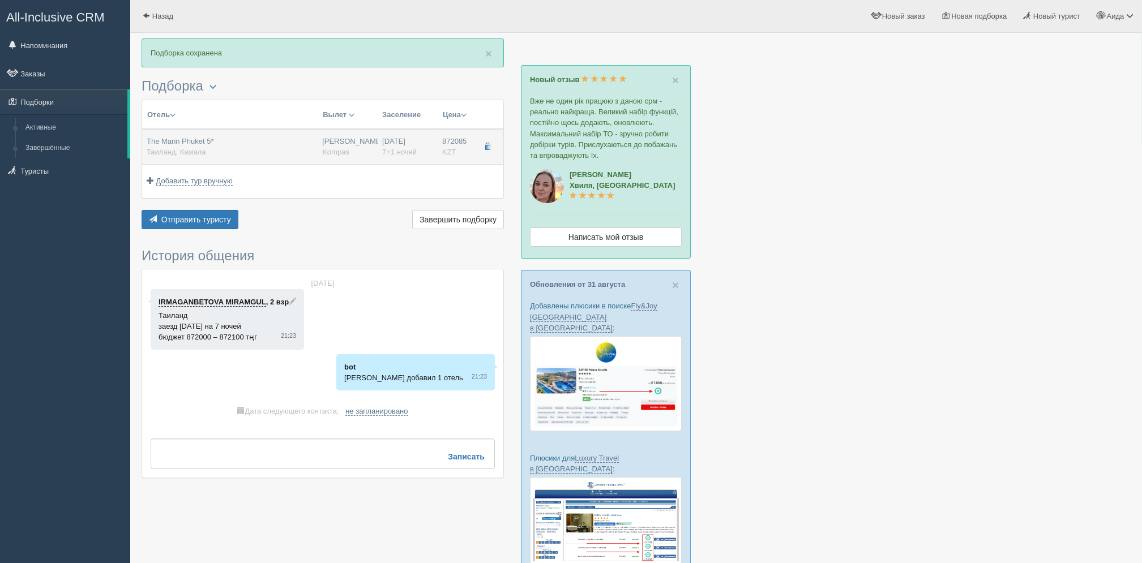
click at [349, 148] on div "[PERSON_NAME] Kompas" at bounding box center [347, 146] width 51 height 21
type input "The Marin Phuket 5*"
type input "[URL][DOMAIN_NAME]"
type input "Таиланд"
type input "Камала"
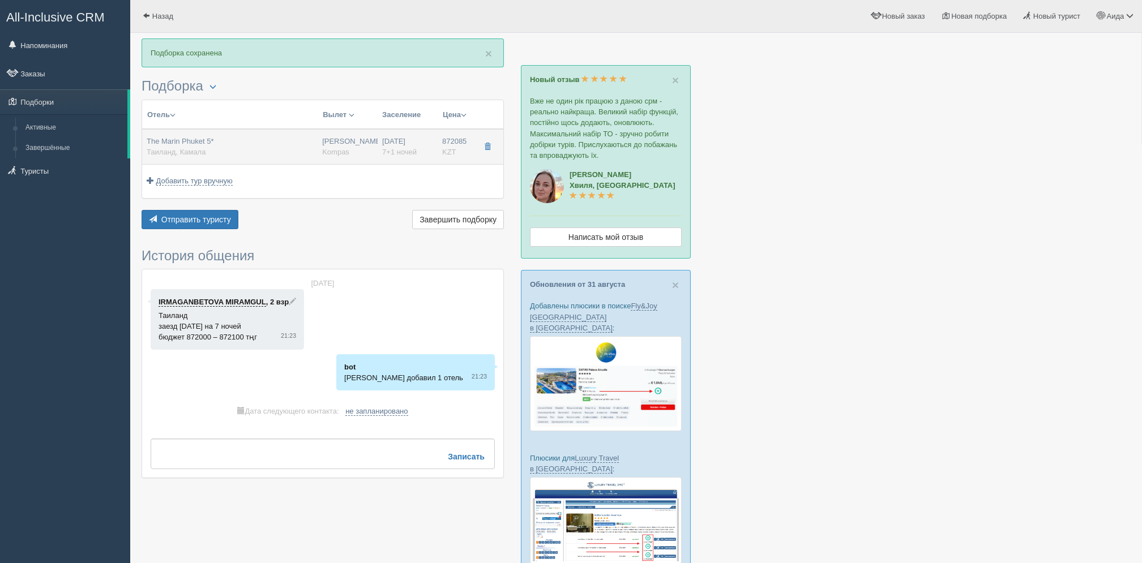
type input "872085.00"
type input "[PERSON_NAME]"
type input "Пхукет HKT"
type input "22:45"
type input "08:50"
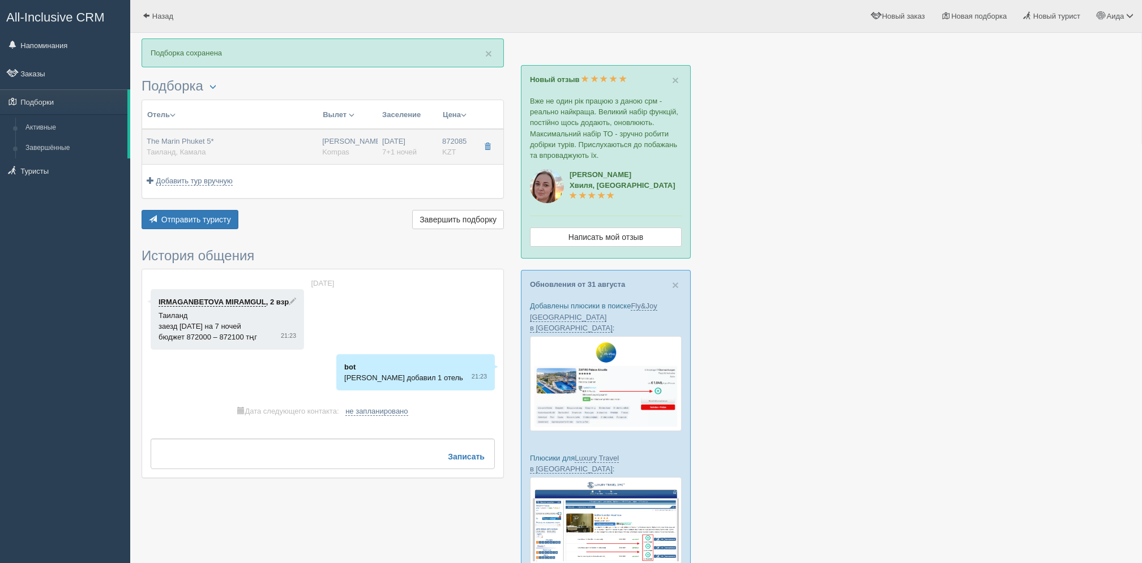
type input "Air Astana"
type input "11:30"
type input "18:20"
type input "7+1"
type input "deluxe"
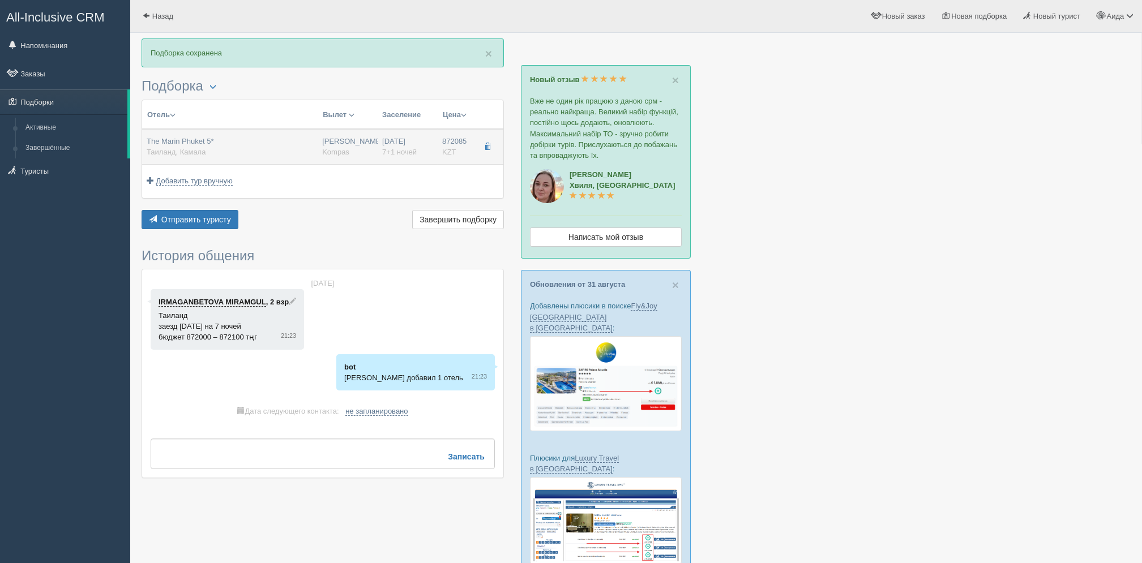
type input "BB - Только завтрак"
type input "Kompas"
type input "[URL][DOMAIN_NAME]"
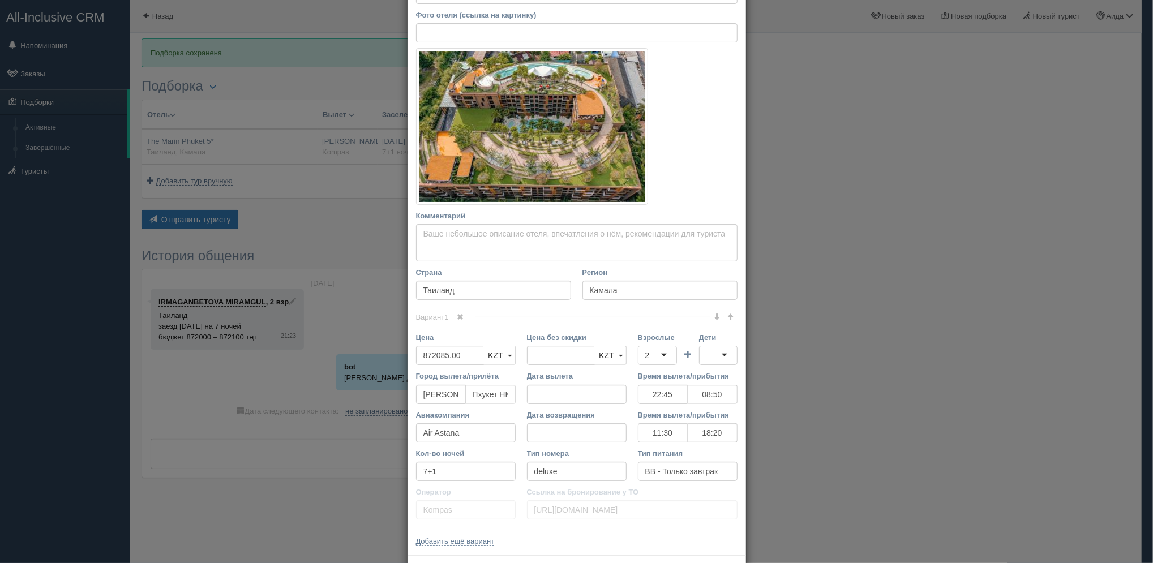
scroll to position [142, 0]
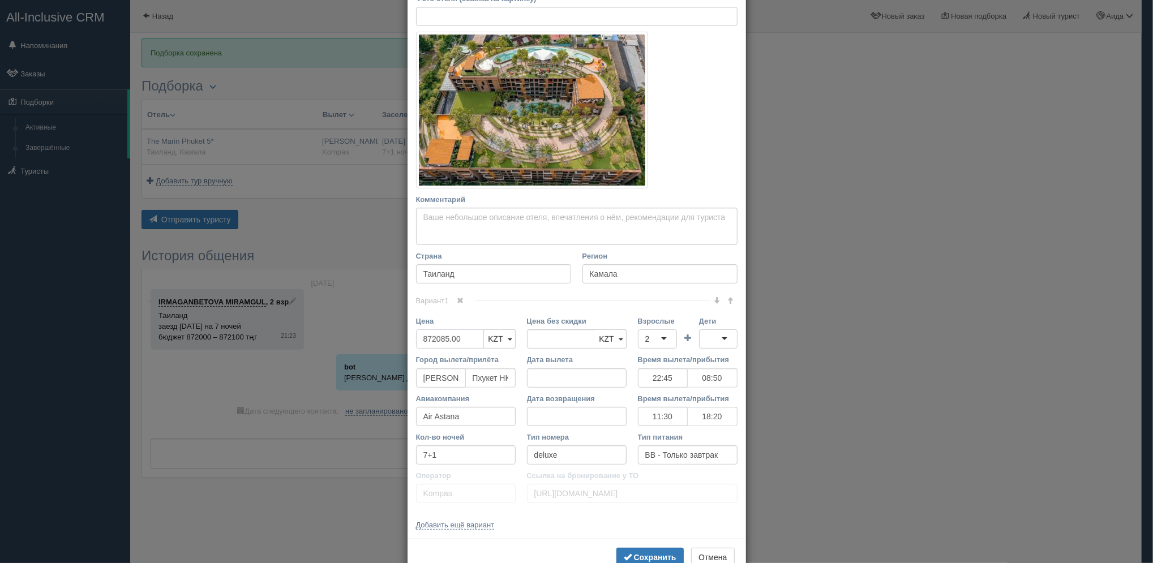
drag, startPoint x: 464, startPoint y: 338, endPoint x: 418, endPoint y: 342, distance: 45.5
click at [418, 342] on input "872085.00" at bounding box center [450, 338] width 68 height 19
type input "872085.00"
type input "863000"
click at [657, 554] on b "Сохранить" at bounding box center [655, 557] width 42 height 9
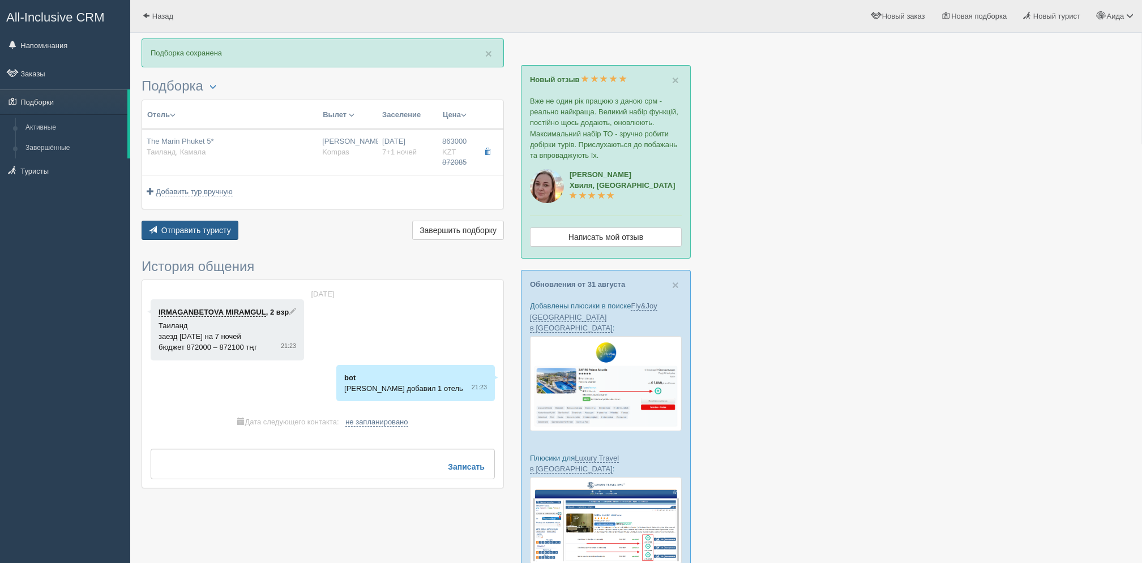
click at [226, 233] on span "Отправить туристу" at bounding box center [196, 230] width 70 height 9
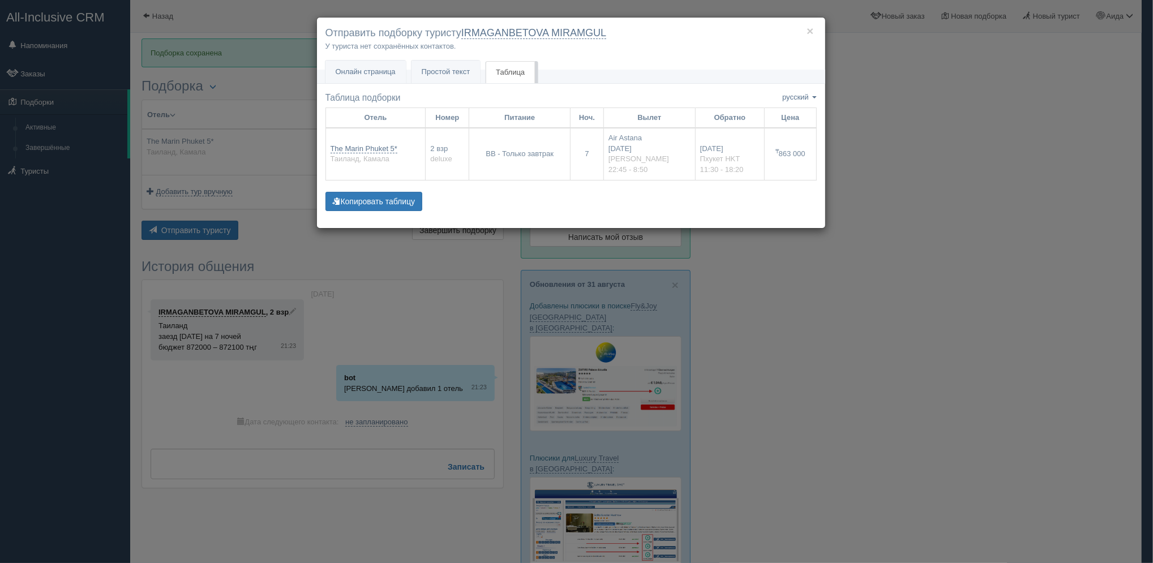
click at [460, 87] on div "× Отправить подборку туристу IRMAGANBETOVA MIRAMGUL У туриста нет сохранённых к…" at bounding box center [570, 123] width 509 height 212
click at [460, 76] on span "Простой текст" at bounding box center [446, 71] width 49 height 8
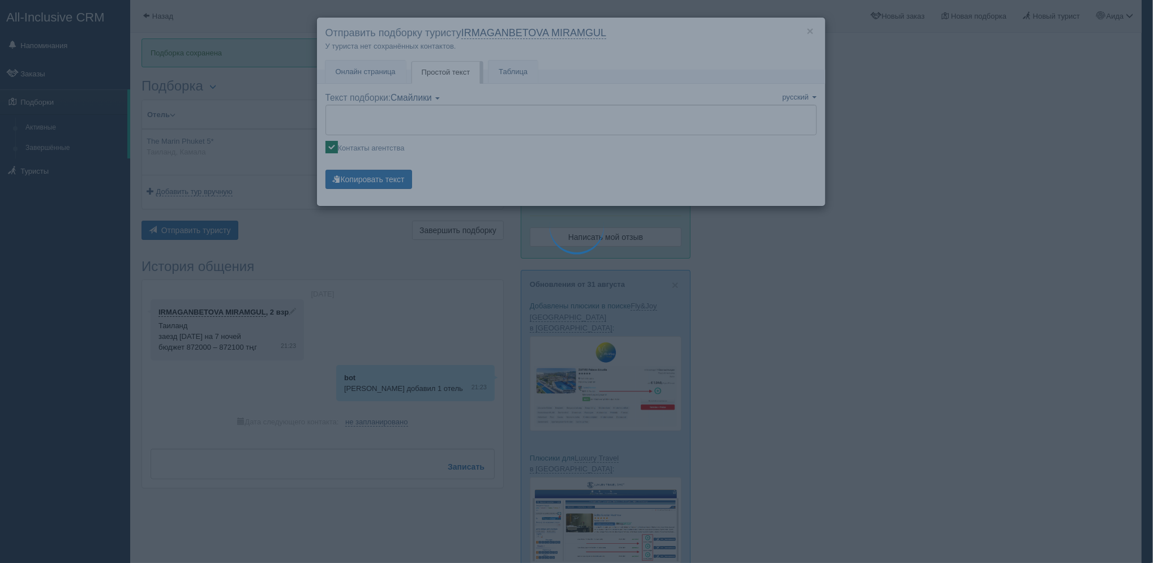
type textarea "🌞 Loremi dolo! Sitametcon Adi elitseddoei temporinc utlabore: 🌎 Etdolor, Magnaa…"
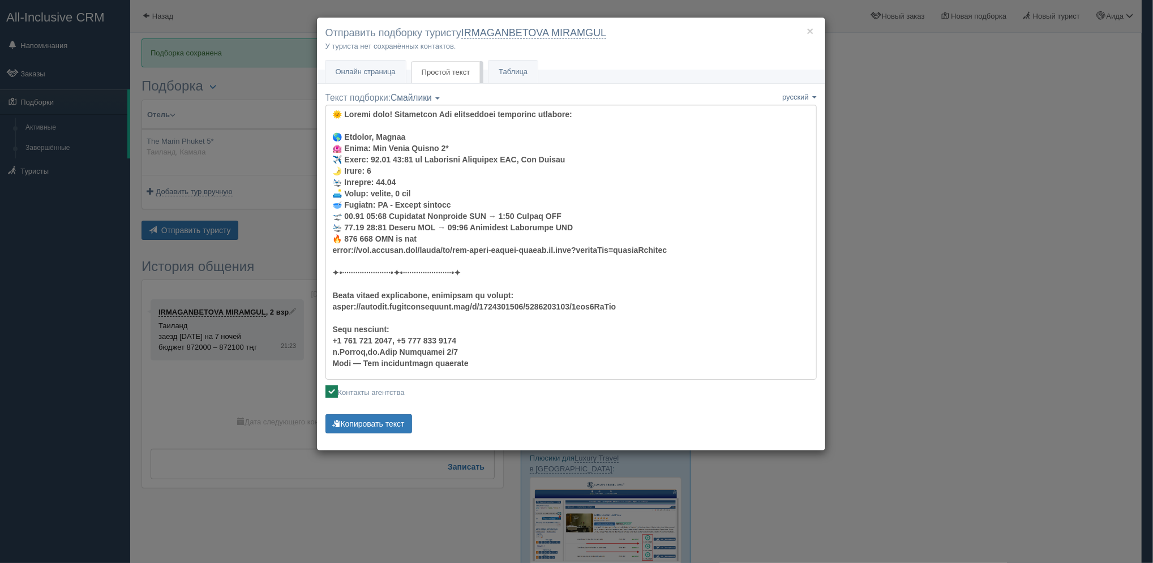
click at [388, 413] on div "Текст подборки: Смайлики Компактный Аскетический Смайлики Смайлики Компактный А…" at bounding box center [570, 264] width 491 height 345
click at [387, 422] on button "Копировать текст" at bounding box center [368, 423] width 87 height 19
